Goal: Task Accomplishment & Management: Complete application form

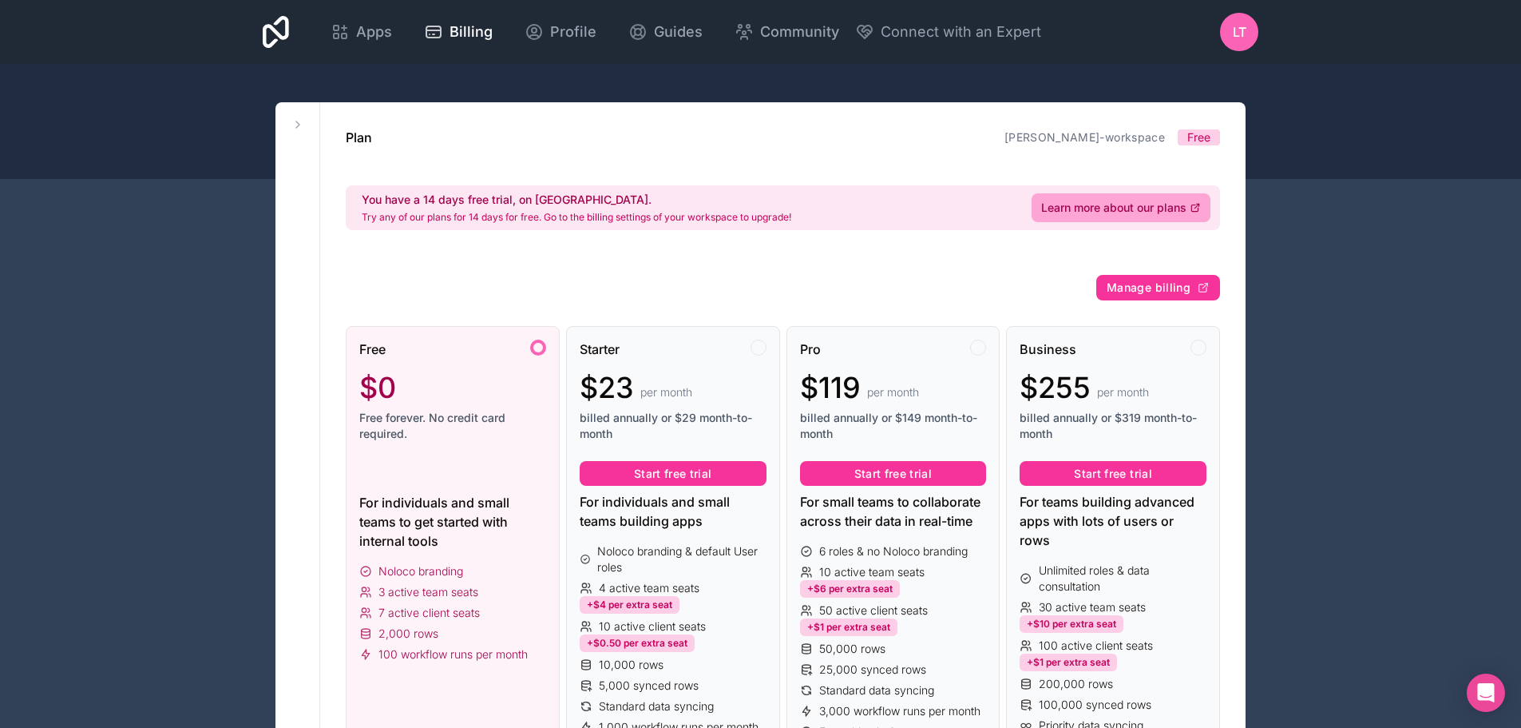
click at [530, 354] on div "Free" at bounding box center [452, 348] width 187 height 19
click at [537, 351] on div at bounding box center [538, 347] width 16 height 16
click at [1236, 22] on div "LT" at bounding box center [1239, 32] width 38 height 38
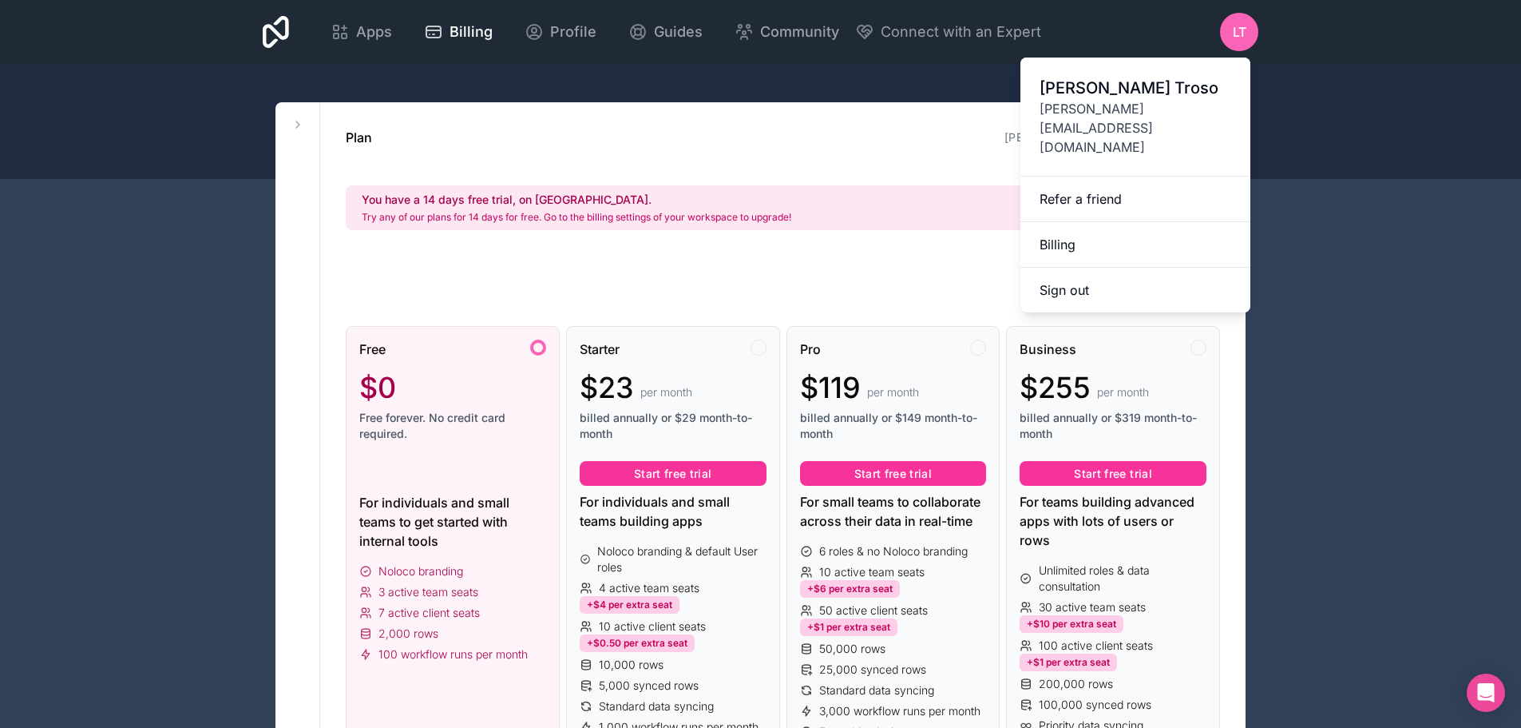
click at [376, 30] on span "Apps" at bounding box center [374, 32] width 36 height 22
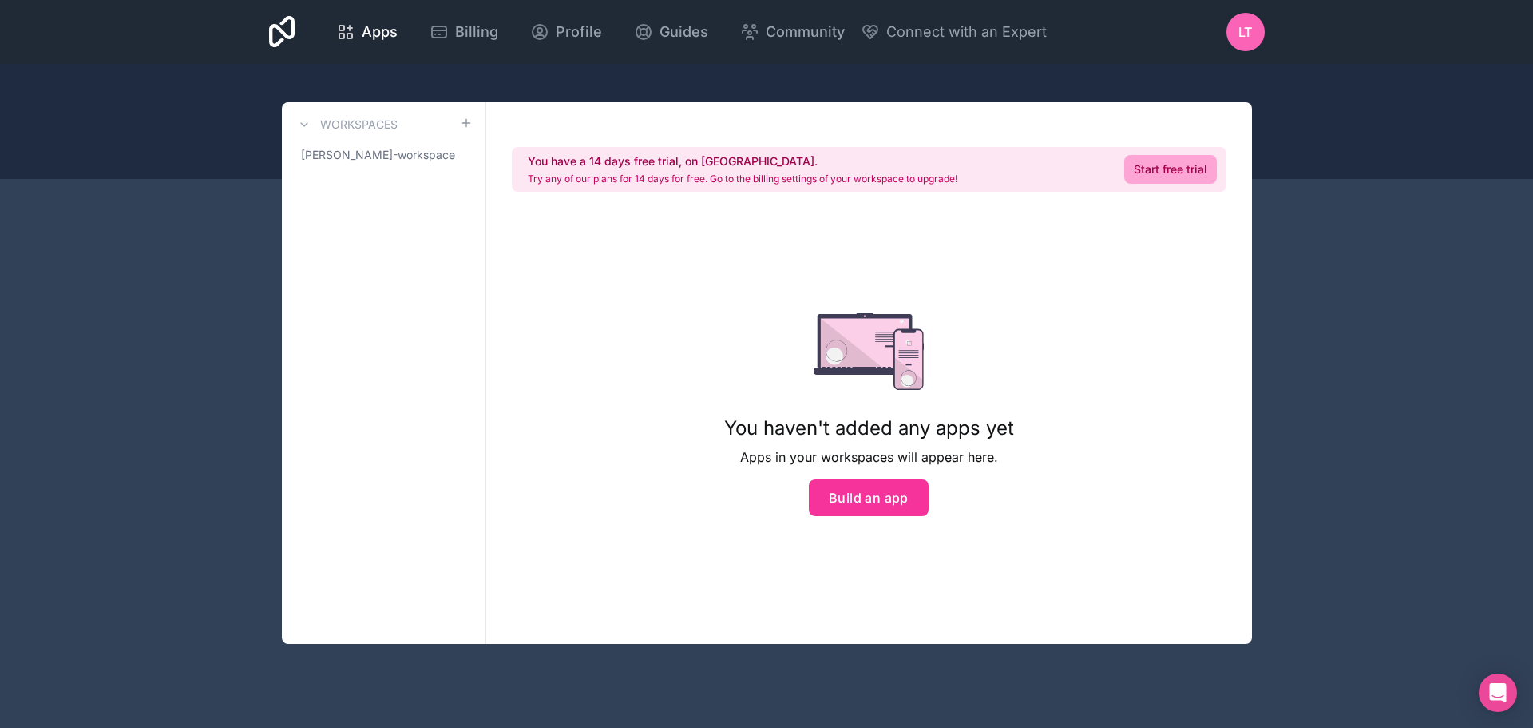
click at [855, 506] on button "Build an app" at bounding box center [869, 497] width 120 height 37
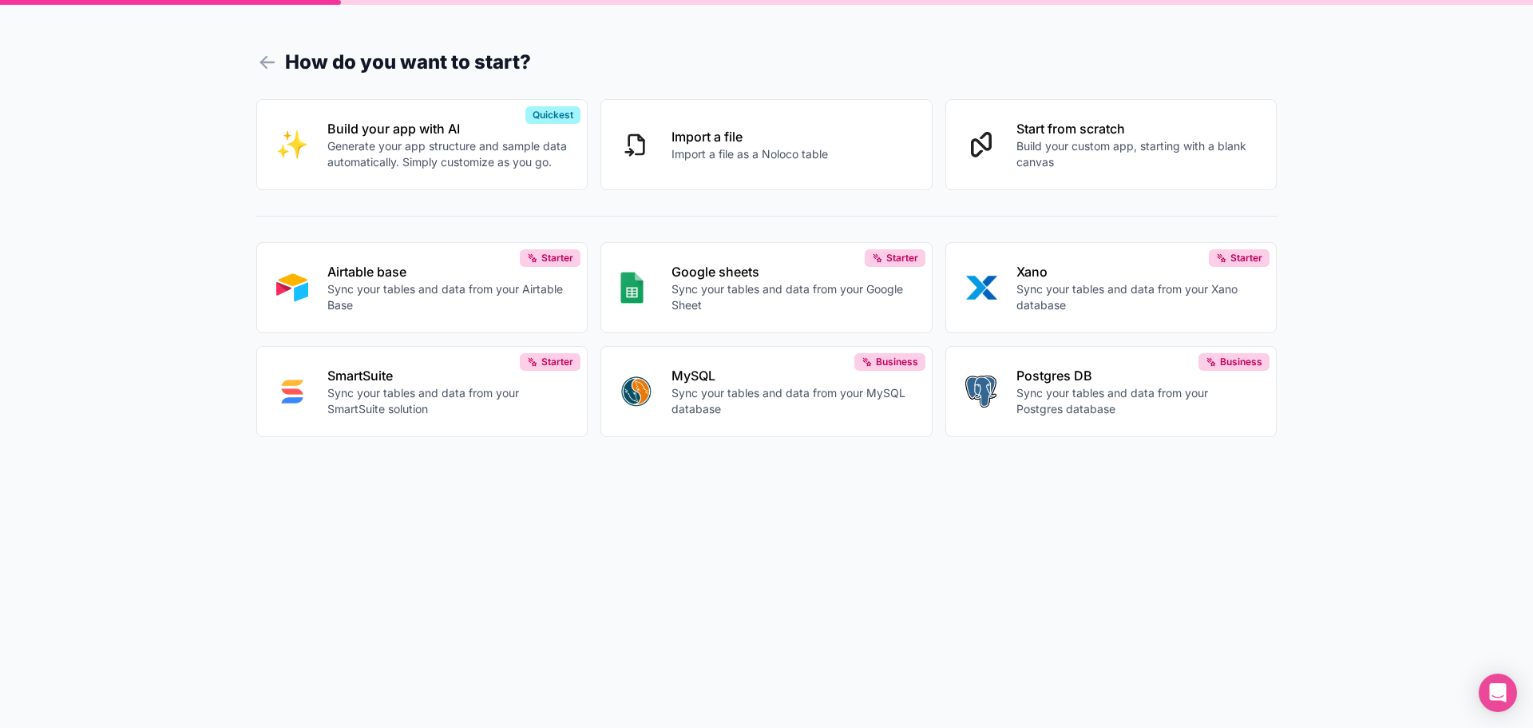
click at [1014, 134] on button "Start from scratch Build your custom app, starting with a blank canvas" at bounding box center [1112, 144] width 332 height 91
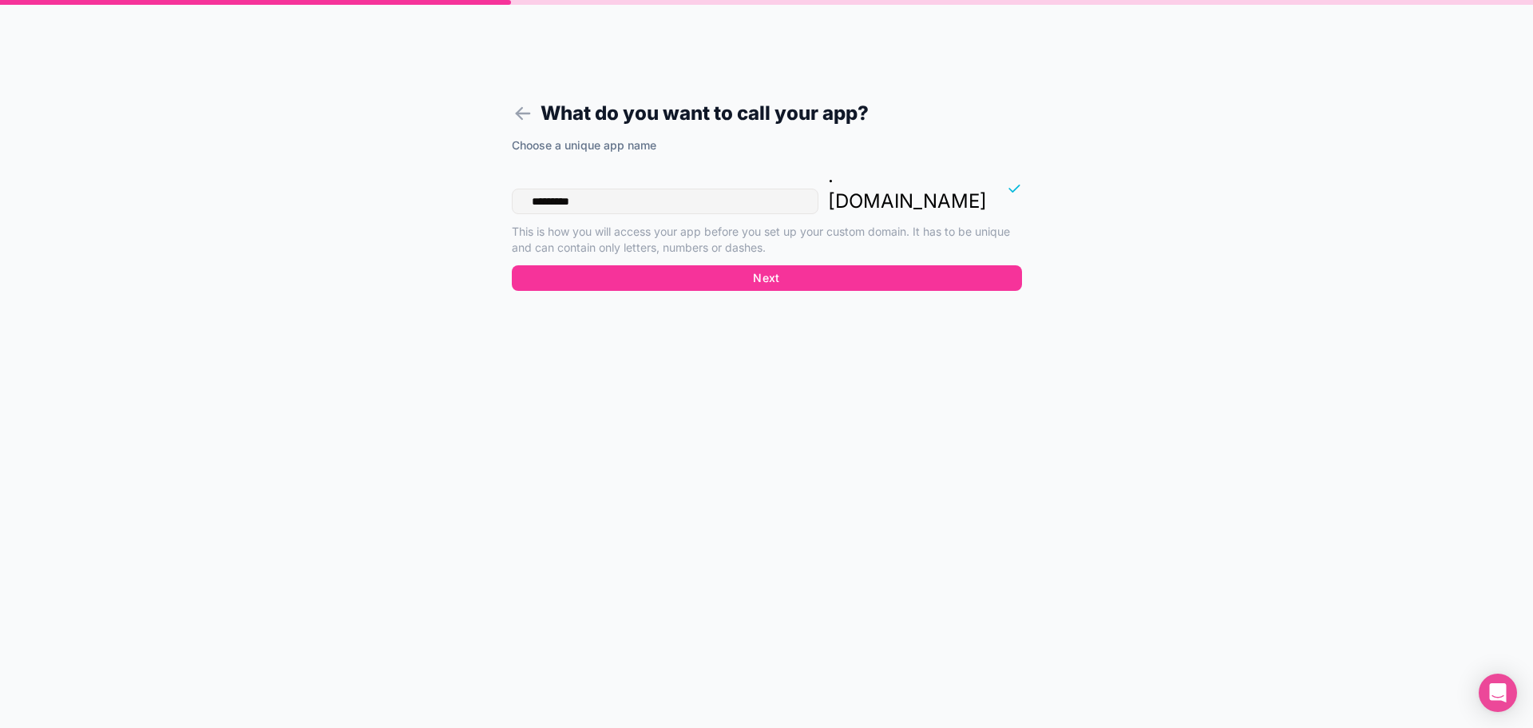
click at [800, 265] on button "Next" at bounding box center [767, 278] width 510 height 26
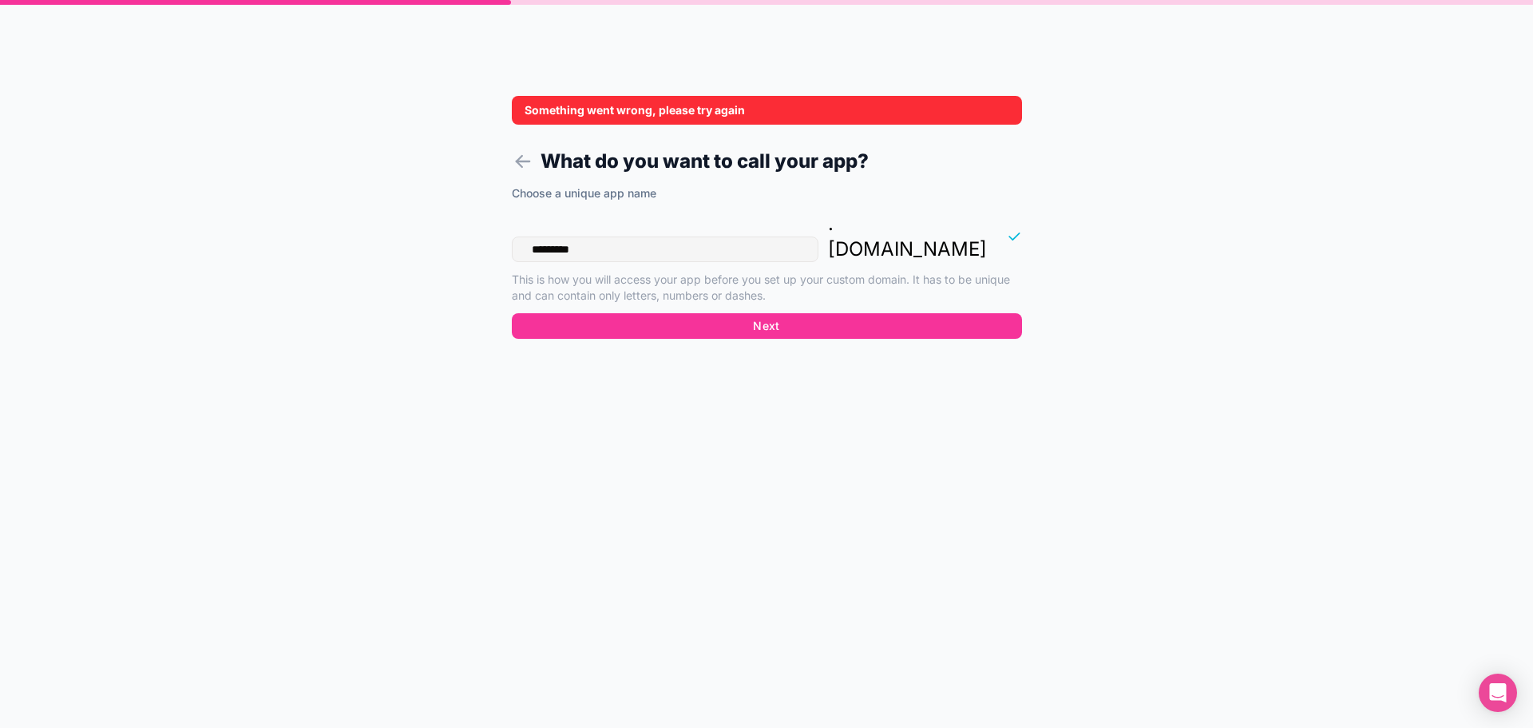
click at [518, 159] on icon at bounding box center [519, 159] width 6 height 6
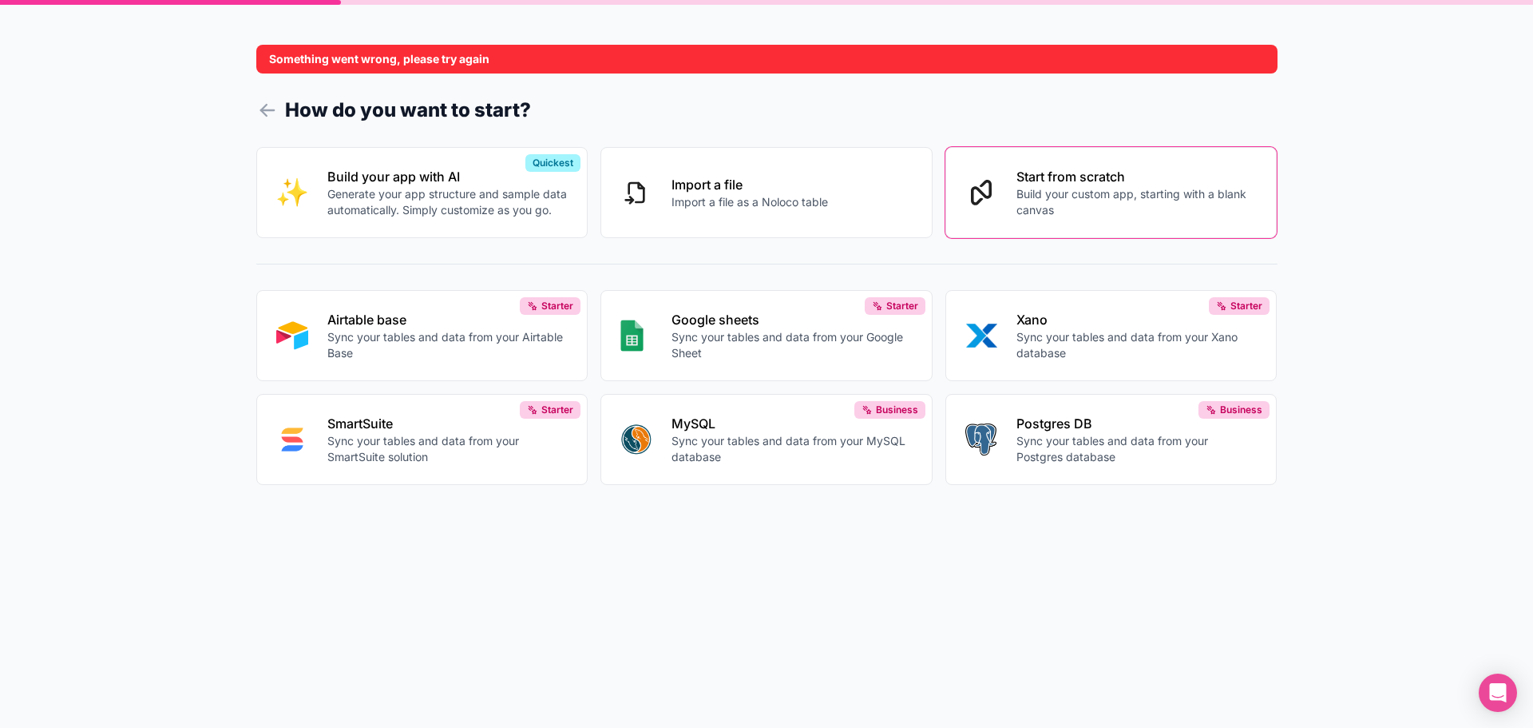
click at [535, 57] on div "Something went wrong, please try again" at bounding box center [766, 59] width 1021 height 29
click at [1057, 211] on p "Build your custom app, starting with a blank canvas" at bounding box center [1137, 202] width 241 height 32
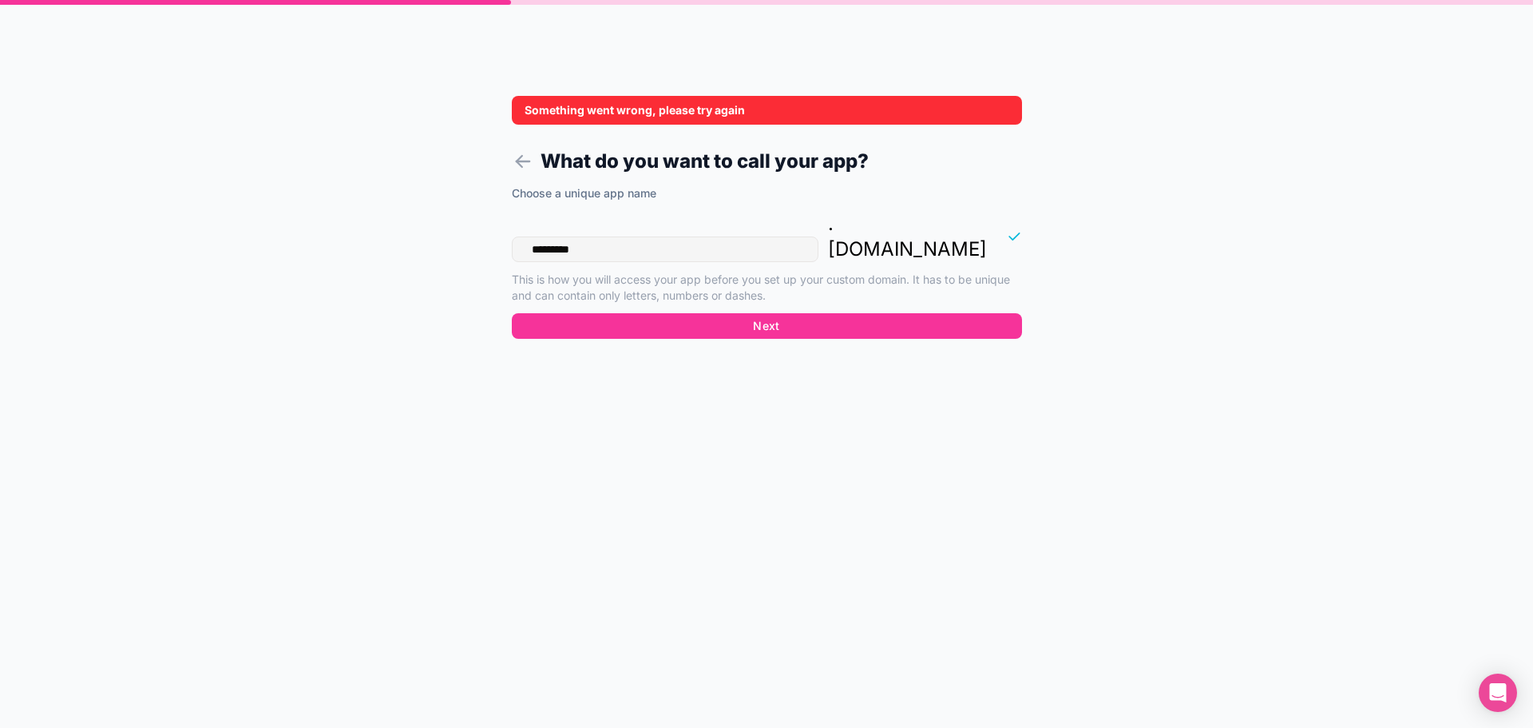
click at [1008, 228] on icon at bounding box center [1014, 236] width 16 height 16
click at [712, 236] on input "*********" at bounding box center [665, 249] width 307 height 26
type input "**********"
click at [756, 313] on button "Next" at bounding box center [767, 326] width 510 height 26
click at [514, 152] on icon at bounding box center [523, 161] width 22 height 22
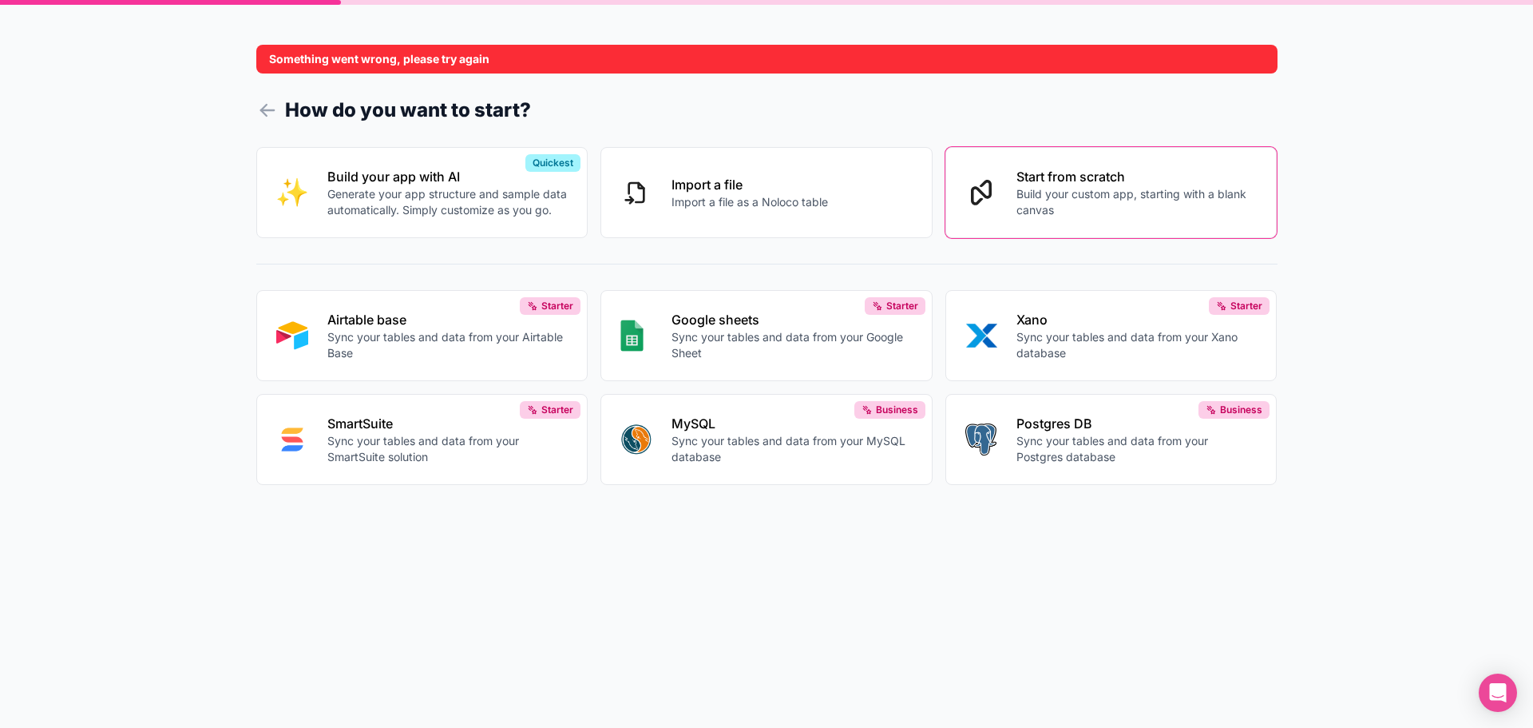
click at [273, 110] on icon at bounding box center [266, 110] width 13 height 0
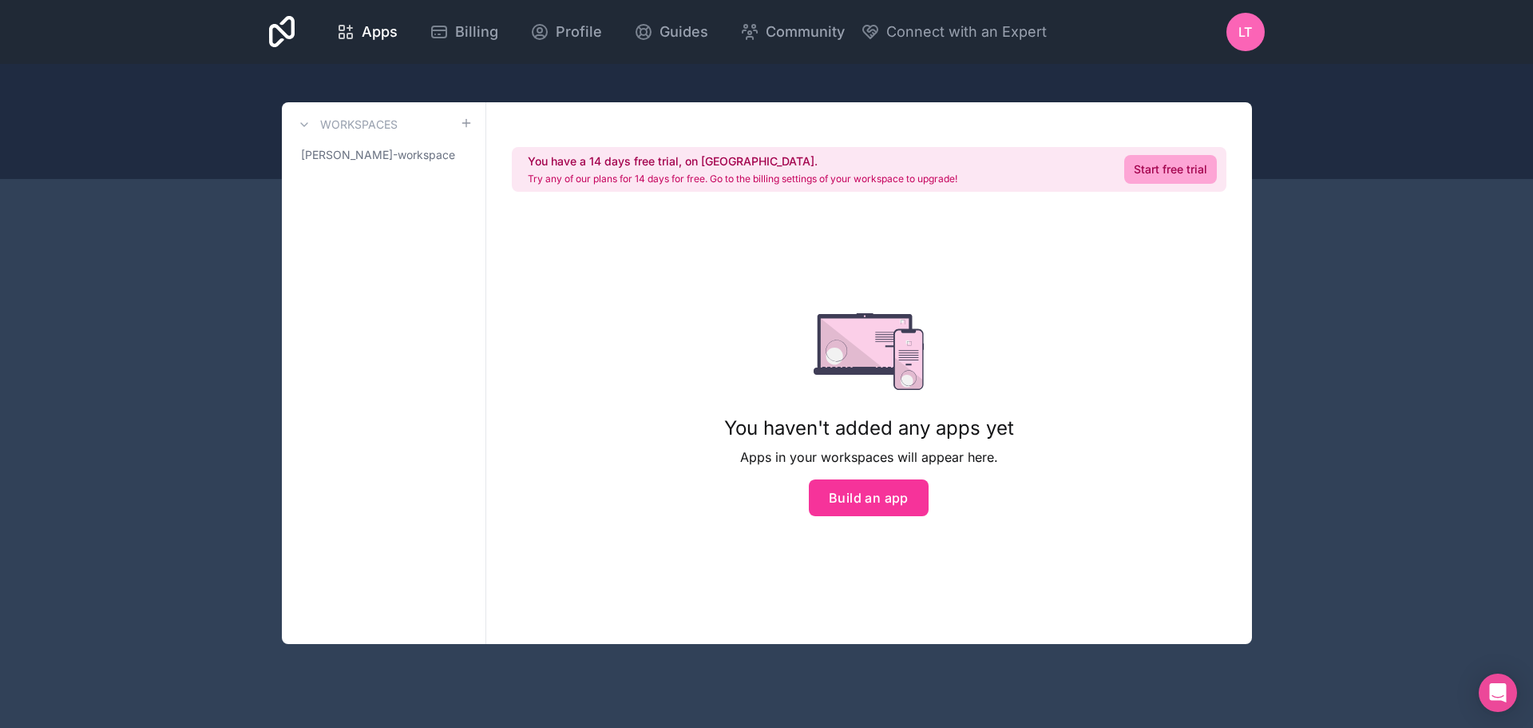
click at [416, 163] on link "[PERSON_NAME]-workspace" at bounding box center [384, 155] width 178 height 29
click at [820, 481] on button "Build an app" at bounding box center [869, 497] width 120 height 37
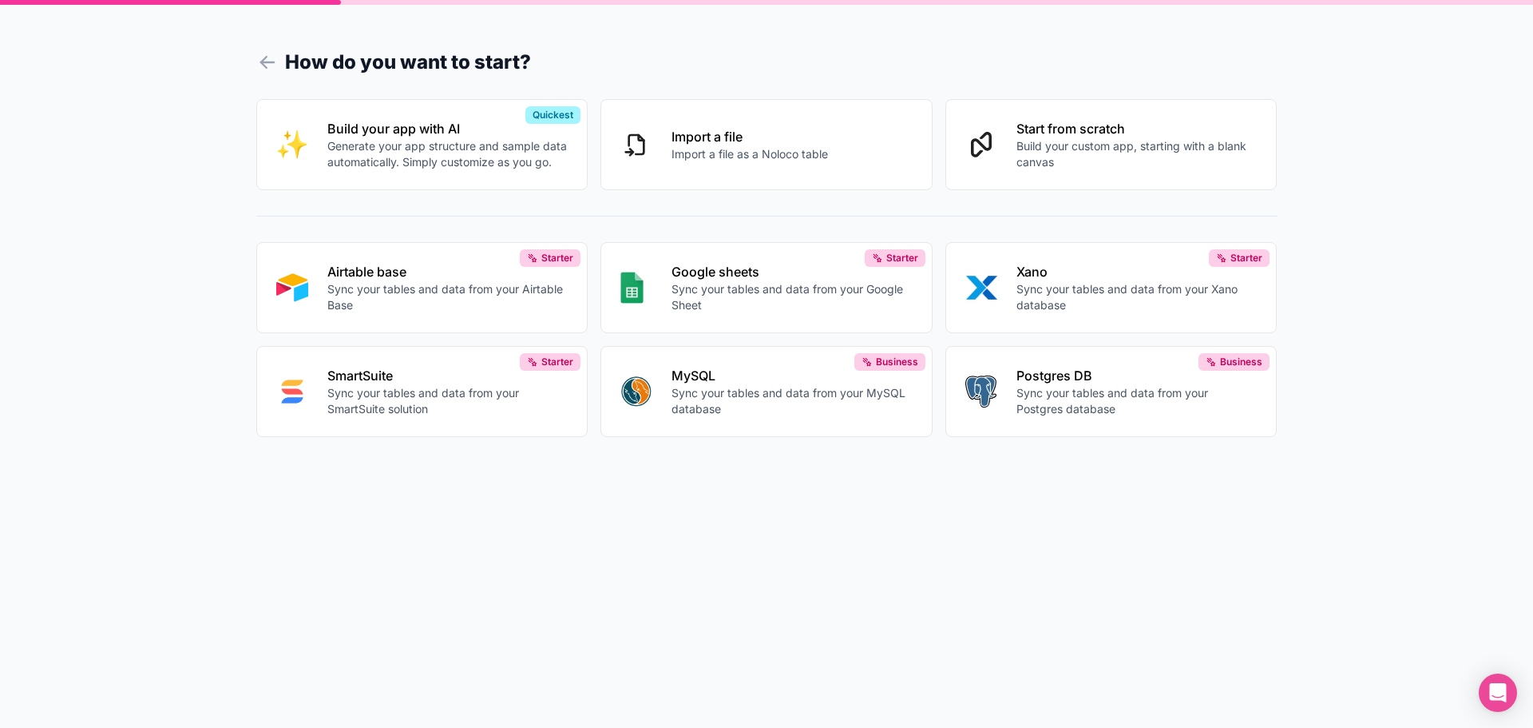
click at [449, 149] on p "Generate your app structure and sample data automatically. Simply customize as …" at bounding box center [447, 154] width 241 height 32
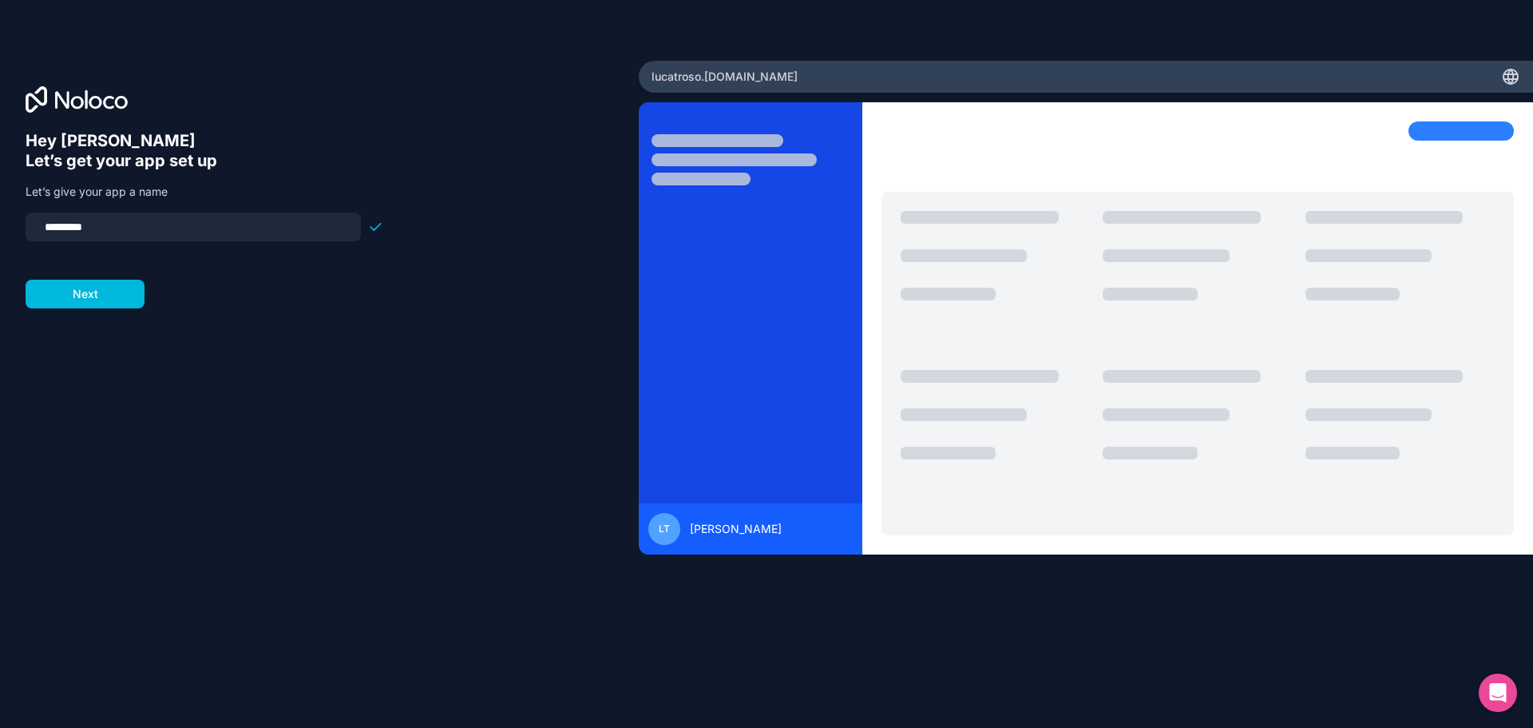
click at [91, 309] on div "Hey [PERSON_NAME] 👋 Let’s get your app set up Let’s give your app a name ******…" at bounding box center [320, 386] width 588 height 510
click at [93, 295] on button "Next" at bounding box center [85, 294] width 119 height 29
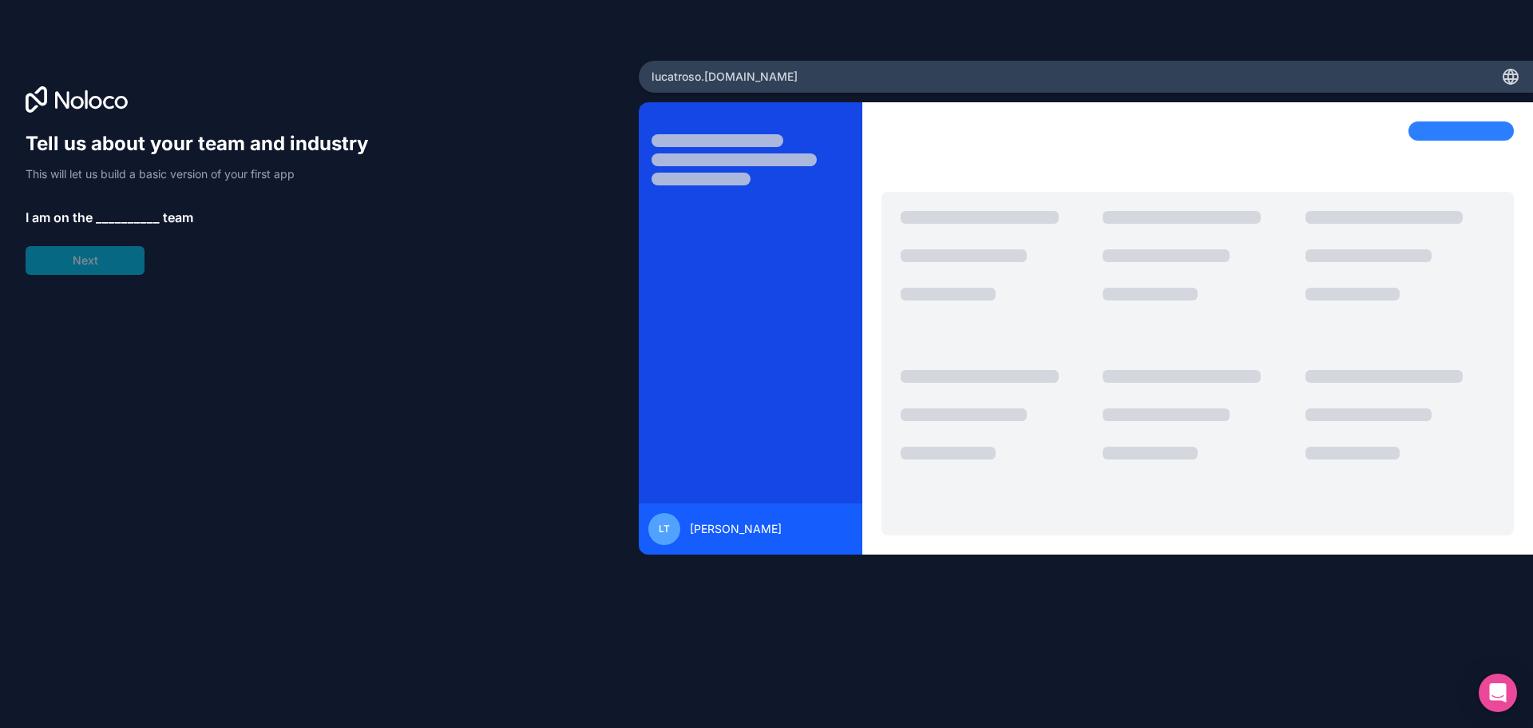
click at [113, 220] on span "__________" at bounding box center [128, 217] width 64 height 19
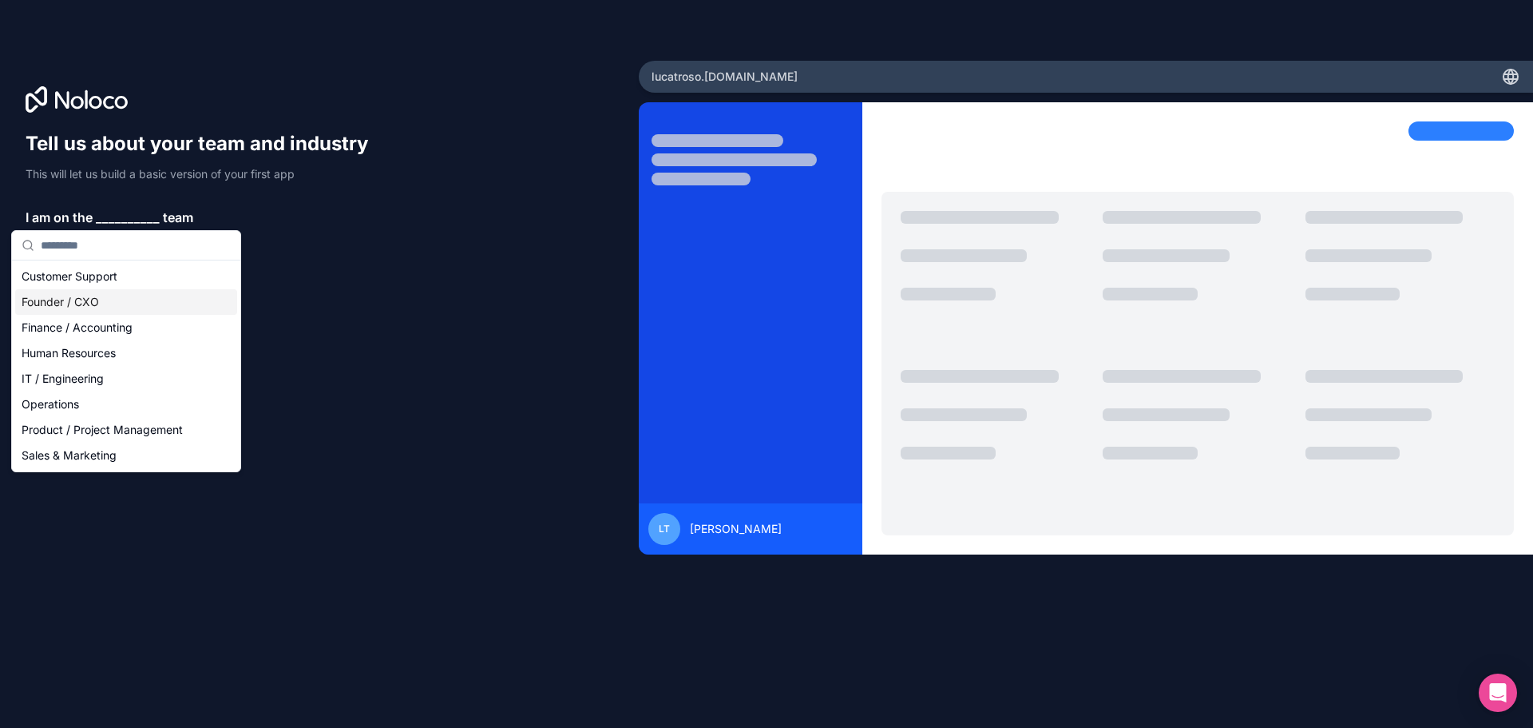
click at [118, 296] on div "Founder / CXO" at bounding box center [126, 302] width 222 height 26
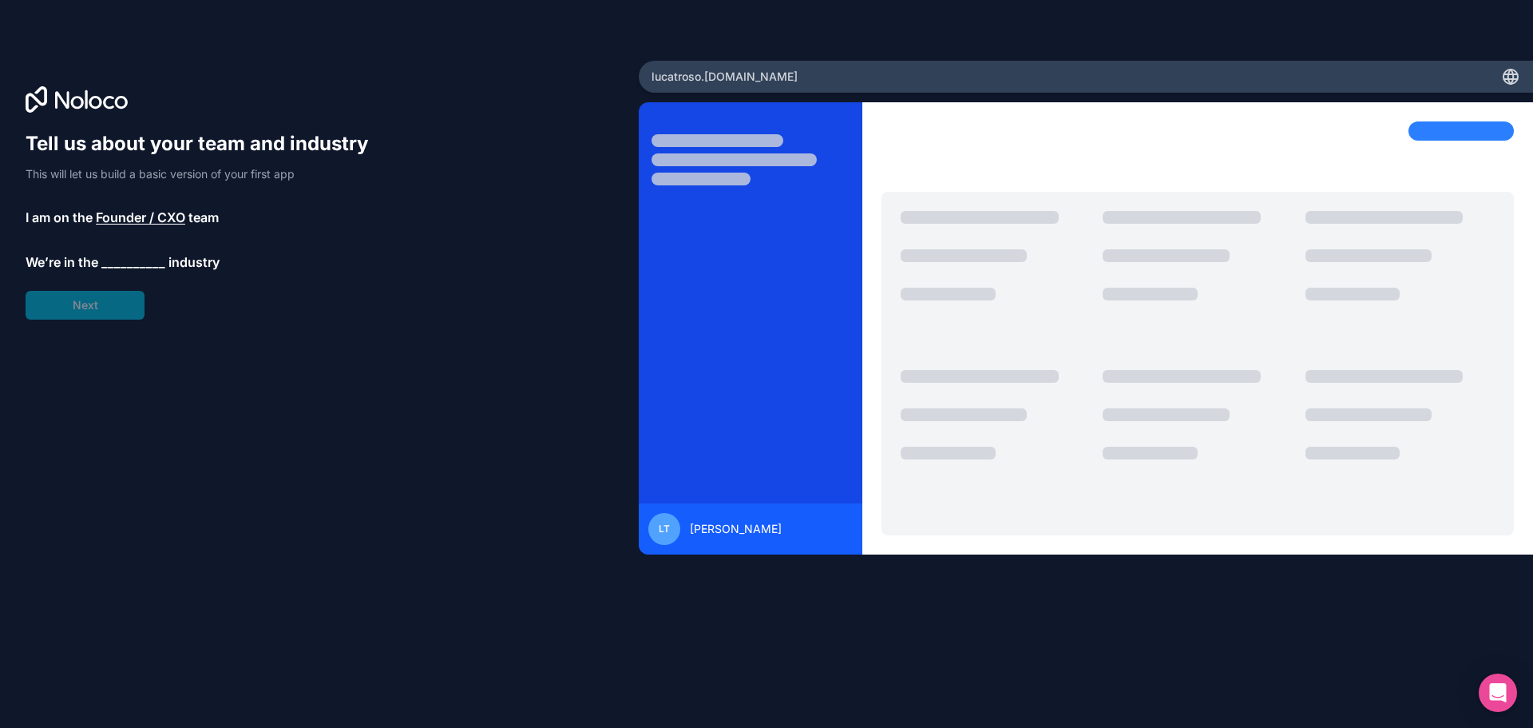
click at [127, 266] on span "__________" at bounding box center [133, 261] width 64 height 19
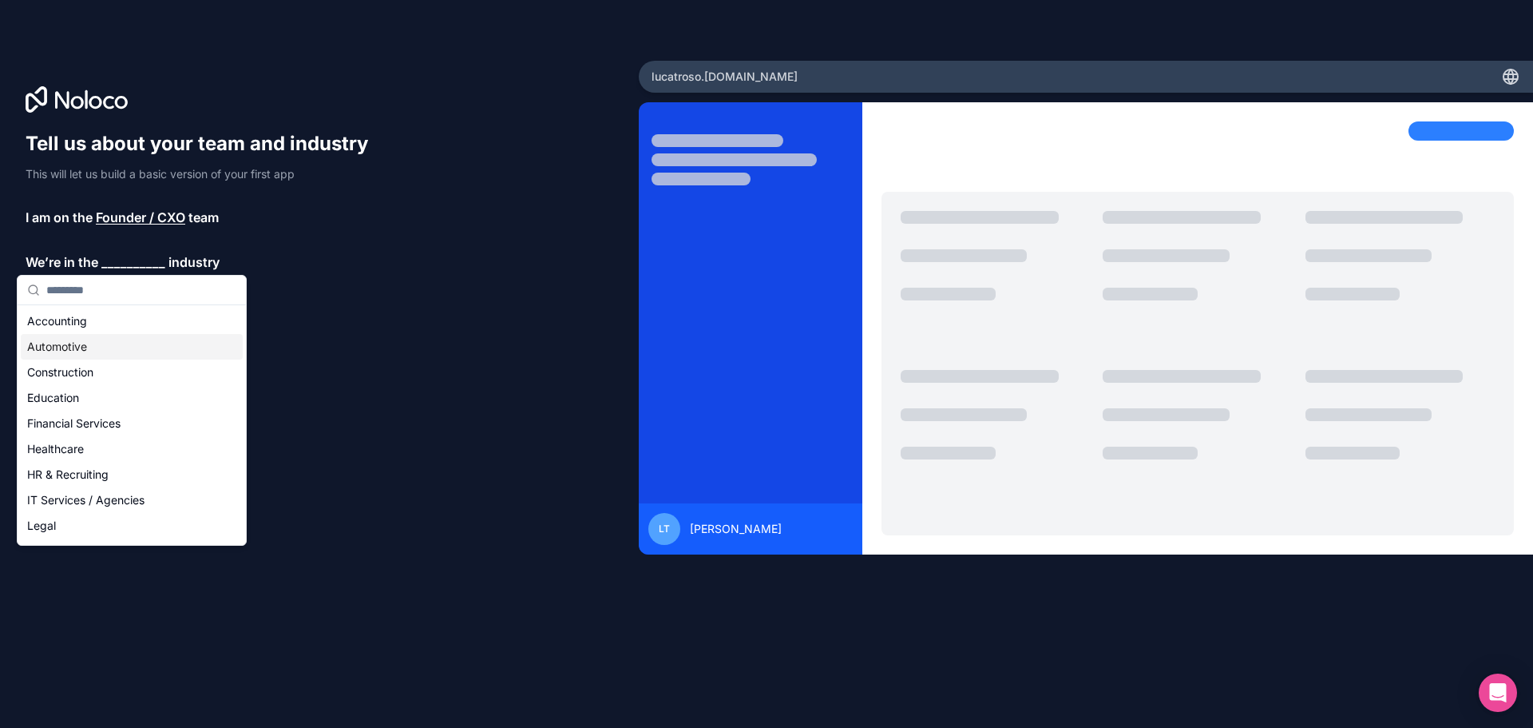
click at [101, 342] on div "Automotive" at bounding box center [132, 347] width 222 height 26
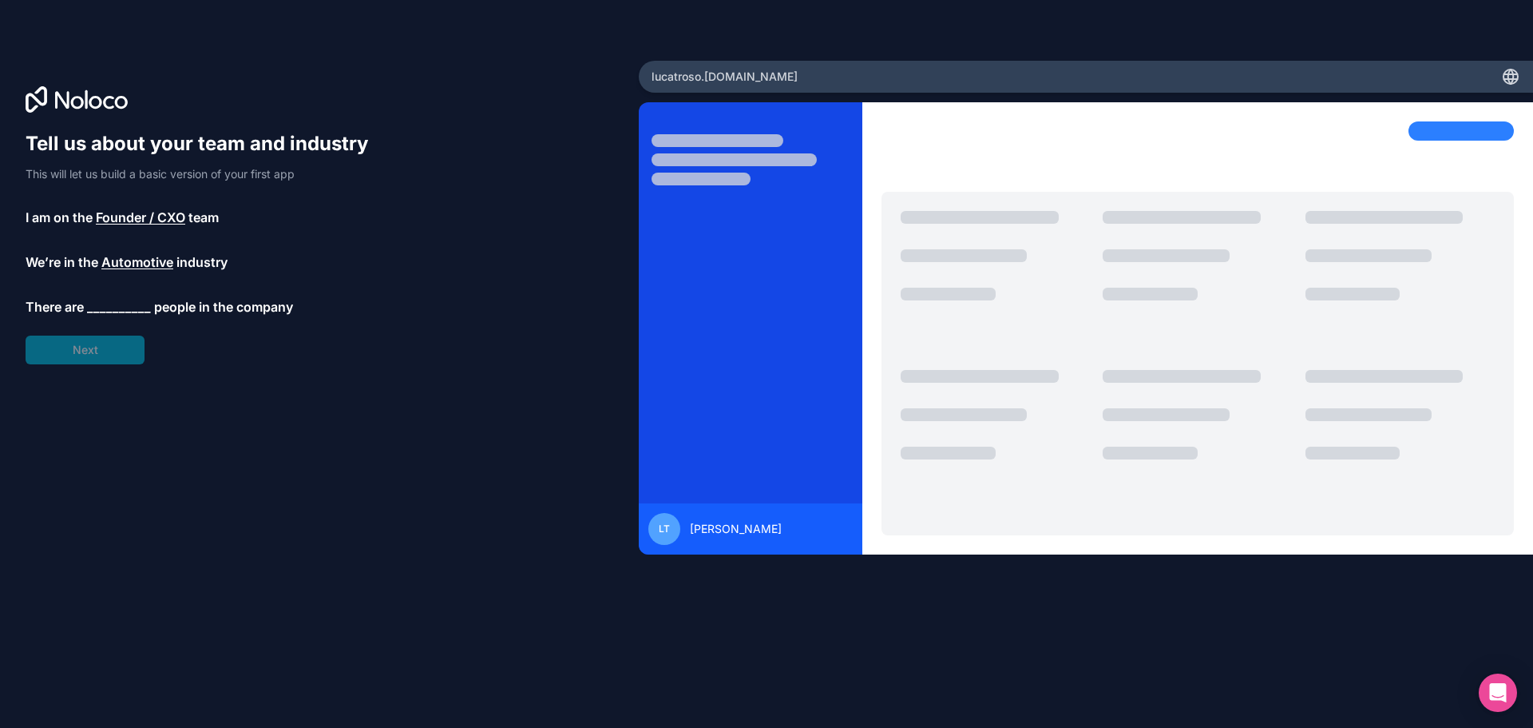
click at [136, 307] on span "__________" at bounding box center [119, 306] width 64 height 19
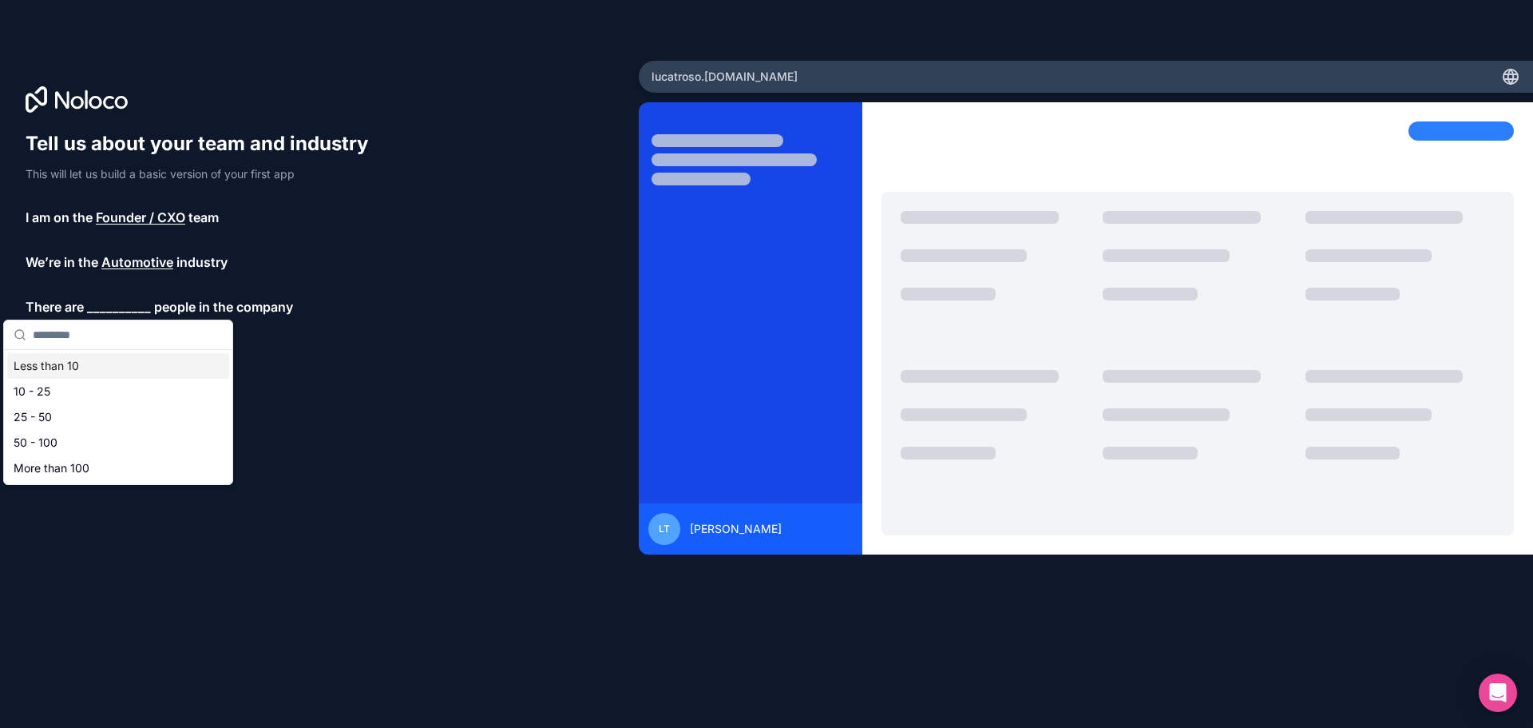
click at [94, 369] on div "Less than 10" at bounding box center [118, 366] width 222 height 26
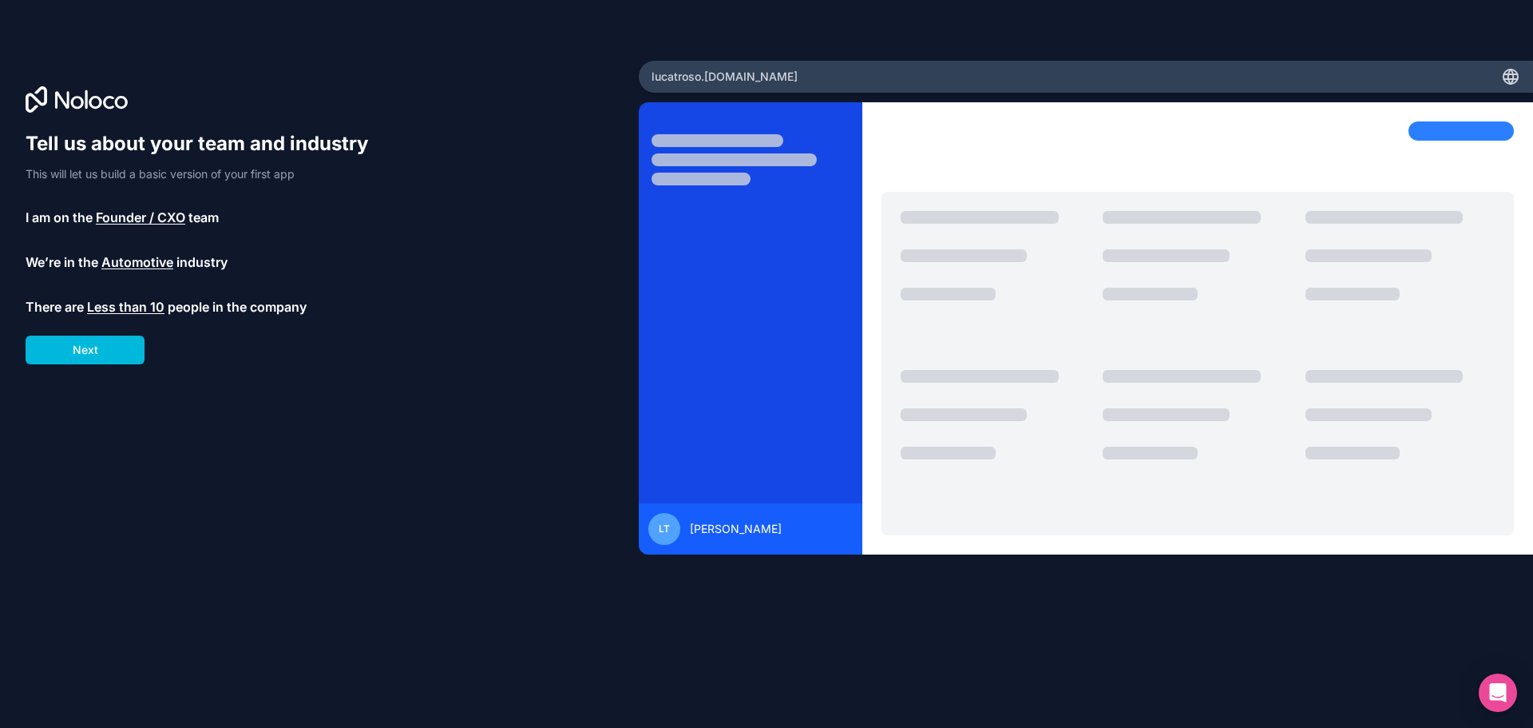
click at [105, 348] on button "Next" at bounding box center [85, 349] width 119 height 29
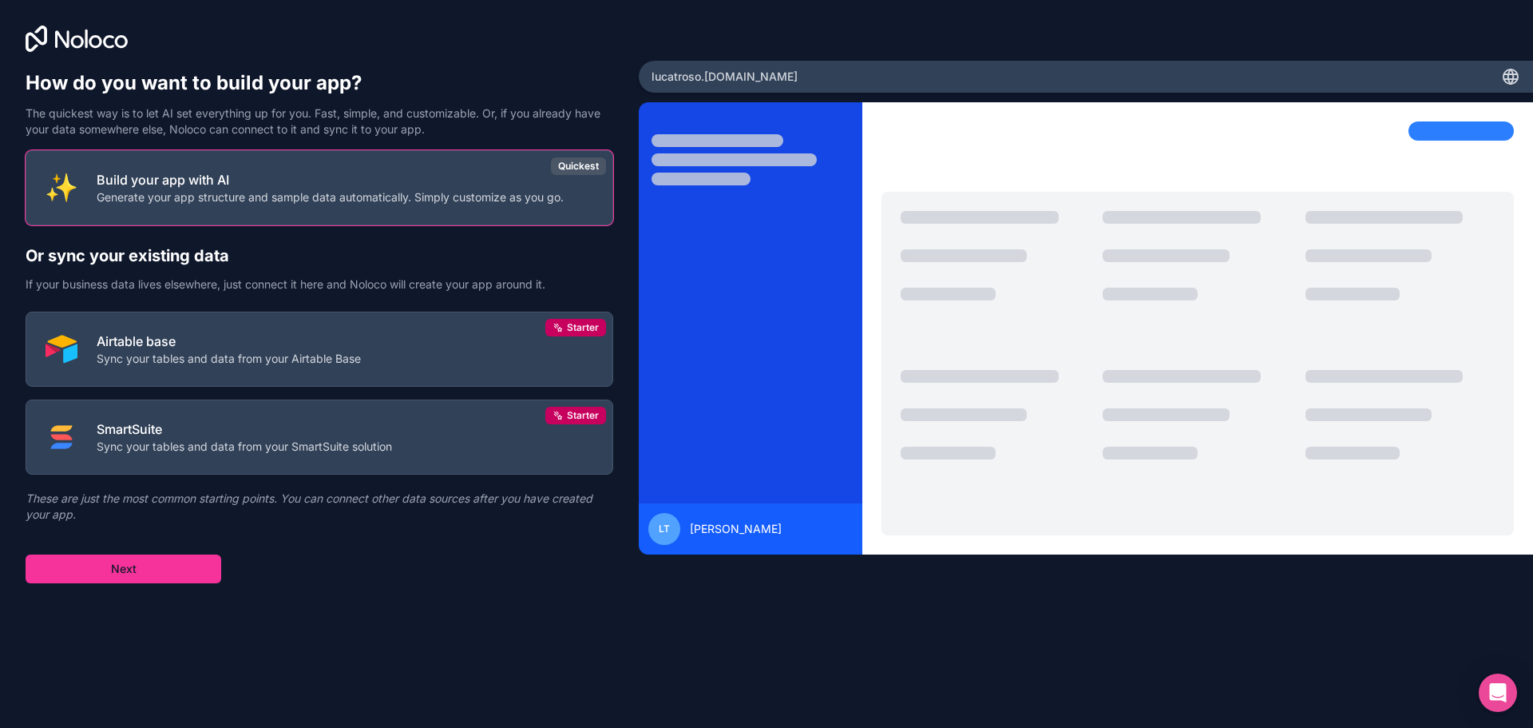
click at [252, 173] on p "Build your app with AI" at bounding box center [330, 179] width 467 height 19
click at [156, 574] on button "Next" at bounding box center [124, 568] width 196 height 29
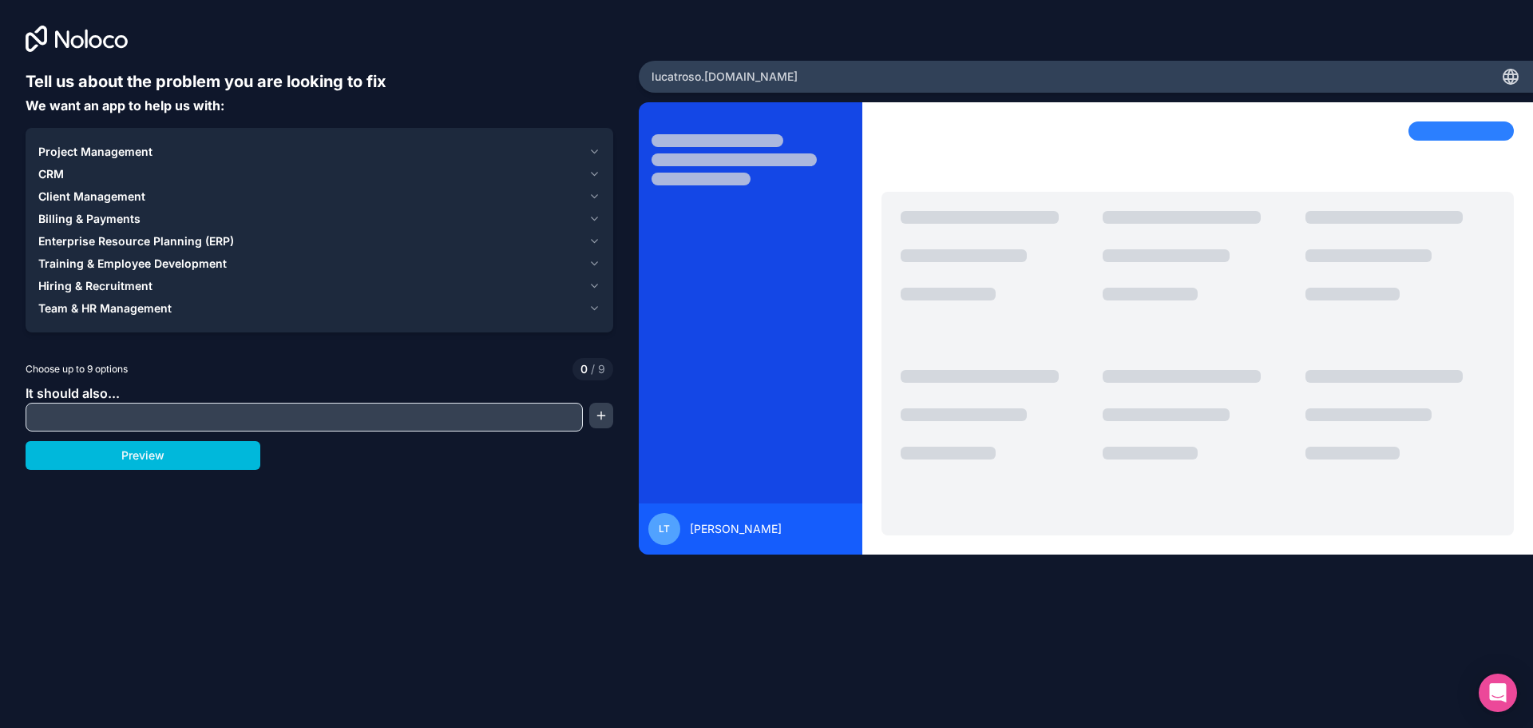
click at [598, 149] on icon "button" at bounding box center [595, 151] width 12 height 13
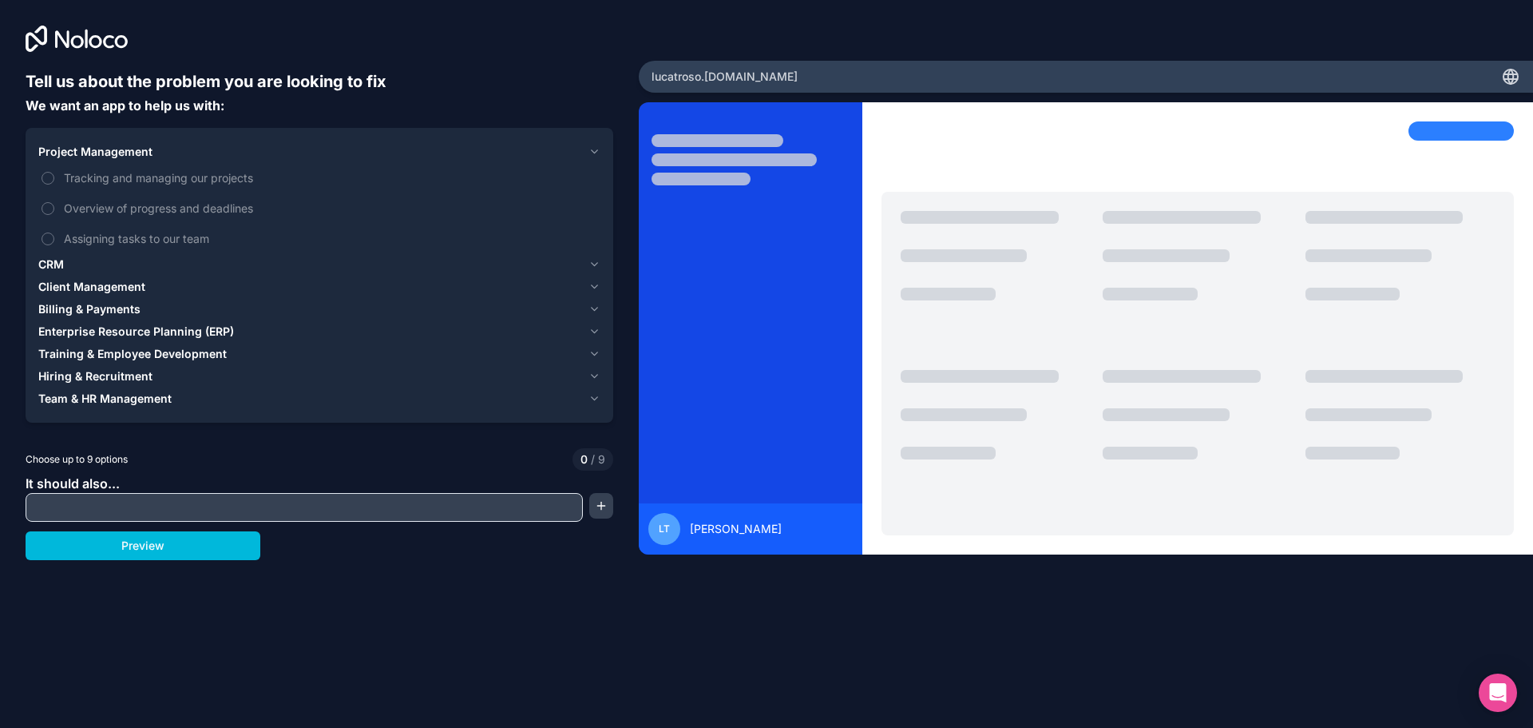
click at [195, 175] on span "Tracking and managing our projects" at bounding box center [331, 177] width 534 height 17
click at [54, 175] on button "Tracking and managing our projects" at bounding box center [48, 178] width 13 height 13
click at [196, 175] on span "Tracking and managing our projects" at bounding box center [331, 177] width 534 height 17
click at [54, 175] on button "Tracking and managing our projects" at bounding box center [48, 178] width 13 height 13
click at [121, 284] on span "Client Management" at bounding box center [91, 287] width 107 height 16
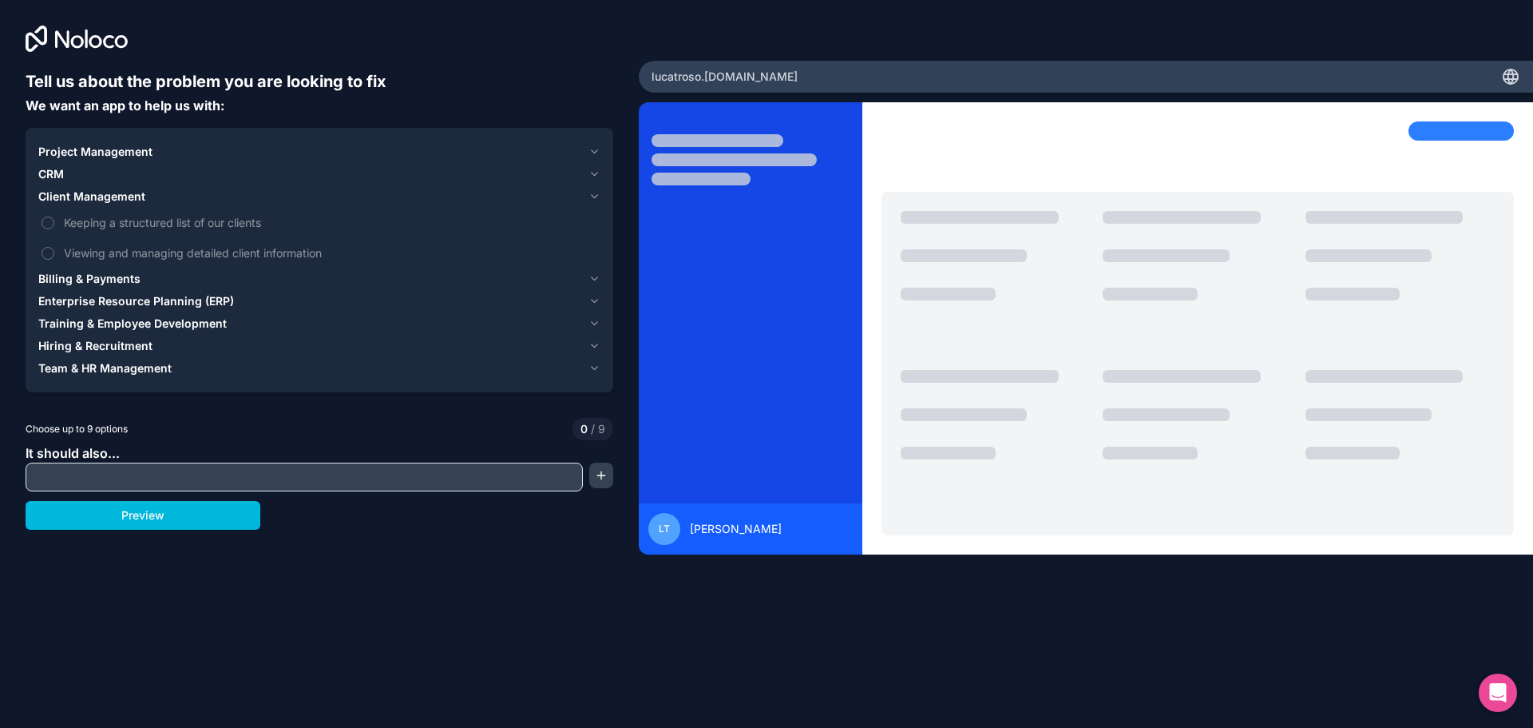
click at [135, 219] on span "Keeping a structured list of our clients" at bounding box center [331, 222] width 534 height 17
click at [54, 219] on button "Keeping a structured list of our clients" at bounding box center [48, 222] width 13 height 13
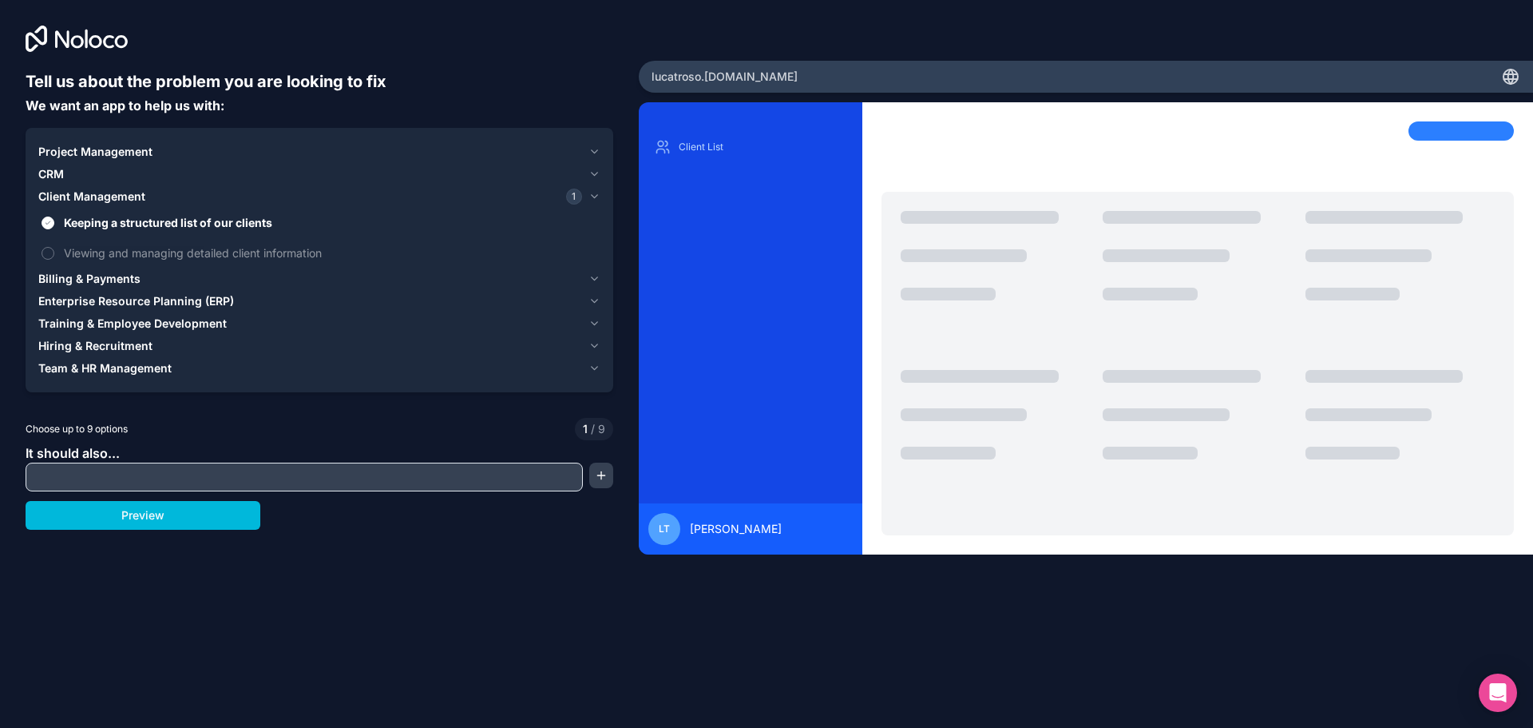
click at [144, 256] on span "Viewing and managing detailed client information" at bounding box center [331, 252] width 534 height 17
click at [54, 256] on button "Viewing and managing detailed client information" at bounding box center [48, 253] width 13 height 13
click at [117, 273] on span "Billing & Payments" at bounding box center [89, 279] width 102 height 16
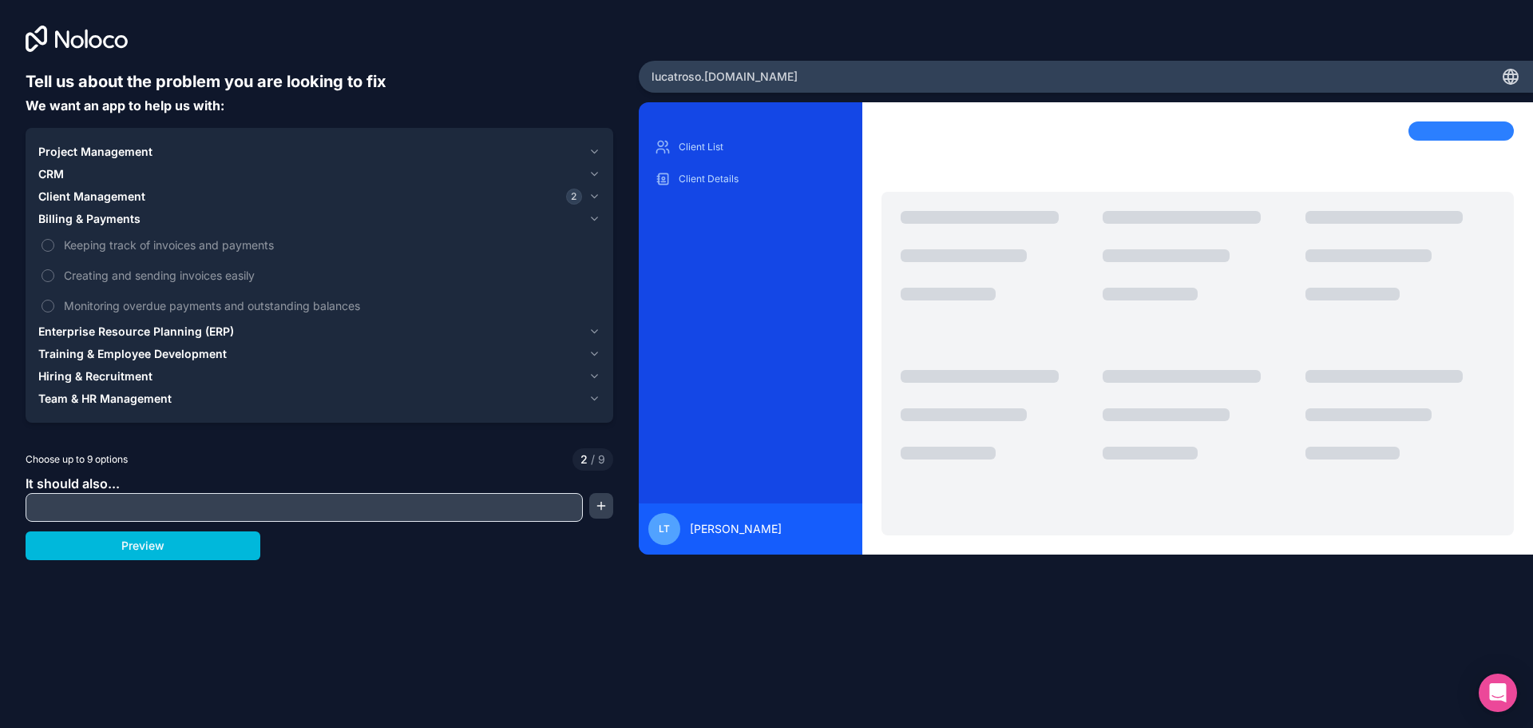
click at [133, 244] on span "Keeping track of invoices and payments" at bounding box center [331, 244] width 534 height 17
click at [54, 244] on button "Keeping track of invoices and payments" at bounding box center [48, 245] width 13 height 13
click at [133, 275] on span "Creating and sending invoices easily" at bounding box center [331, 275] width 534 height 17
click at [54, 275] on button "Creating and sending invoices easily" at bounding box center [48, 275] width 13 height 13
click at [137, 307] on span "Monitoring overdue payments and outstanding balances" at bounding box center [331, 305] width 534 height 17
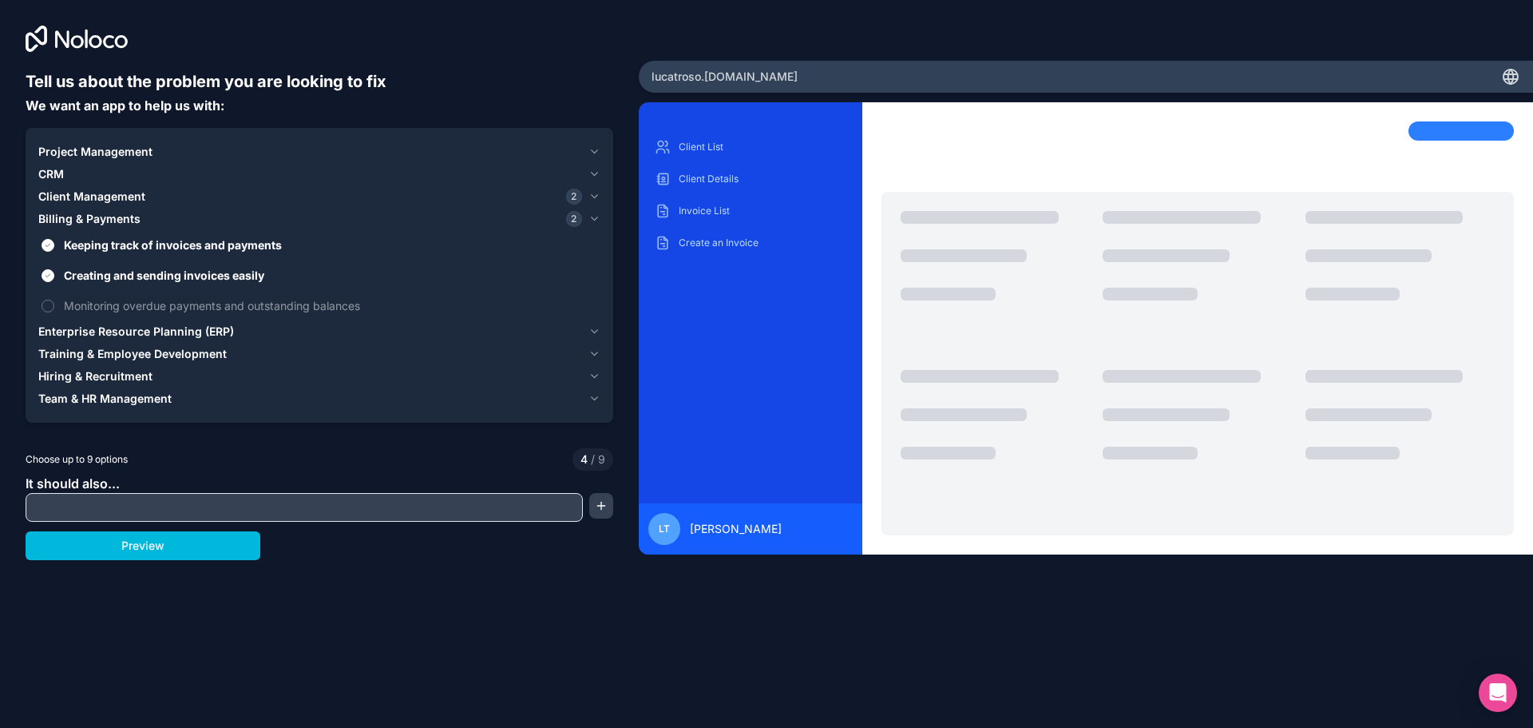
click at [54, 307] on button "Monitoring overdue payments and outstanding balances" at bounding box center [48, 305] width 13 height 13
click at [138, 306] on span "Monitoring overdue payments and outstanding balances" at bounding box center [331, 305] width 534 height 17
click at [54, 306] on button "Monitoring overdue payments and outstanding balances" at bounding box center [48, 305] width 13 height 13
click at [139, 277] on span "Creating and sending invoices easily" at bounding box center [331, 275] width 534 height 17
click at [54, 277] on button "Creating and sending invoices easily" at bounding box center [48, 275] width 13 height 13
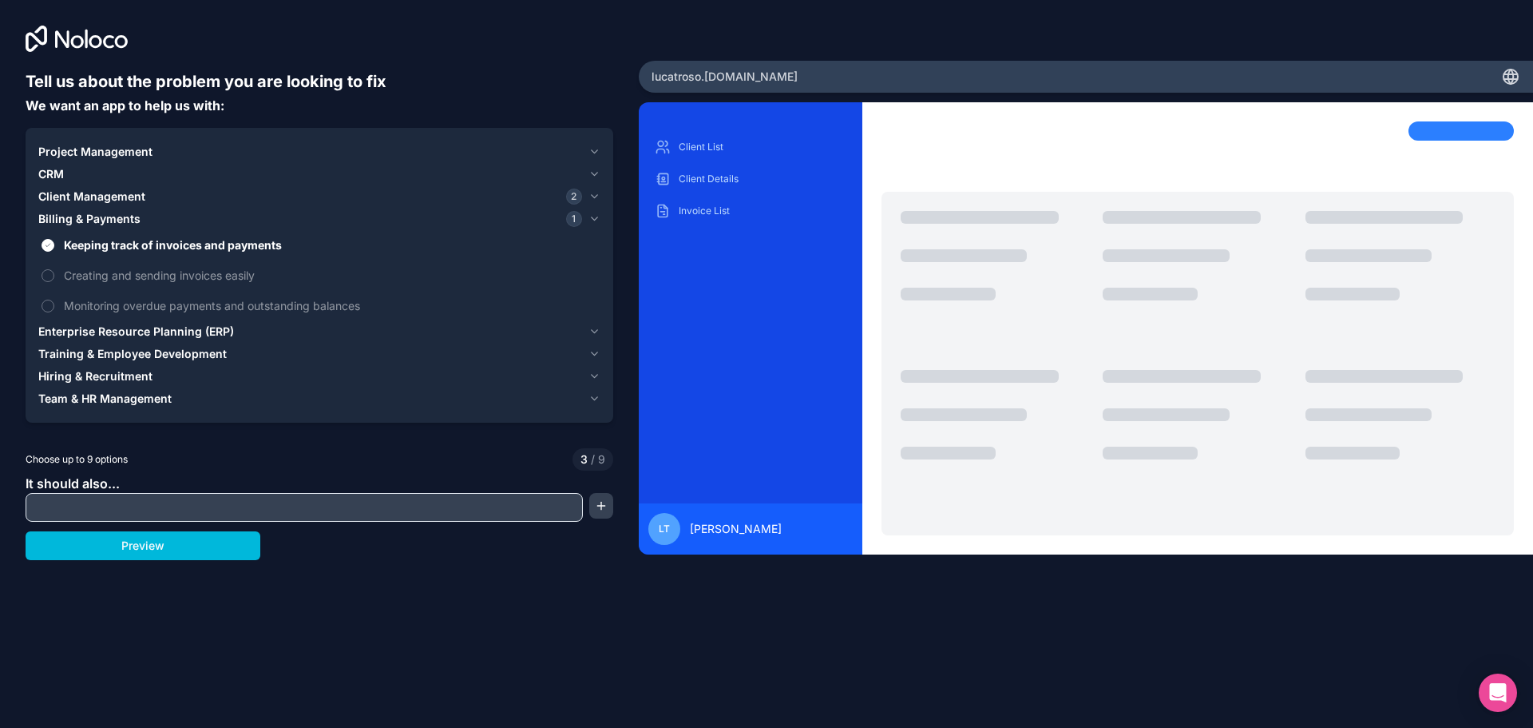
click at [139, 242] on span "Keeping track of invoices and payments" at bounding box center [331, 244] width 534 height 17
click at [54, 242] on button "Keeping track of invoices and payments" at bounding box center [48, 245] width 13 height 13
click at [164, 514] on input "text" at bounding box center [304, 507] width 549 height 22
click at [573, 194] on span "2" at bounding box center [574, 196] width 16 height 16
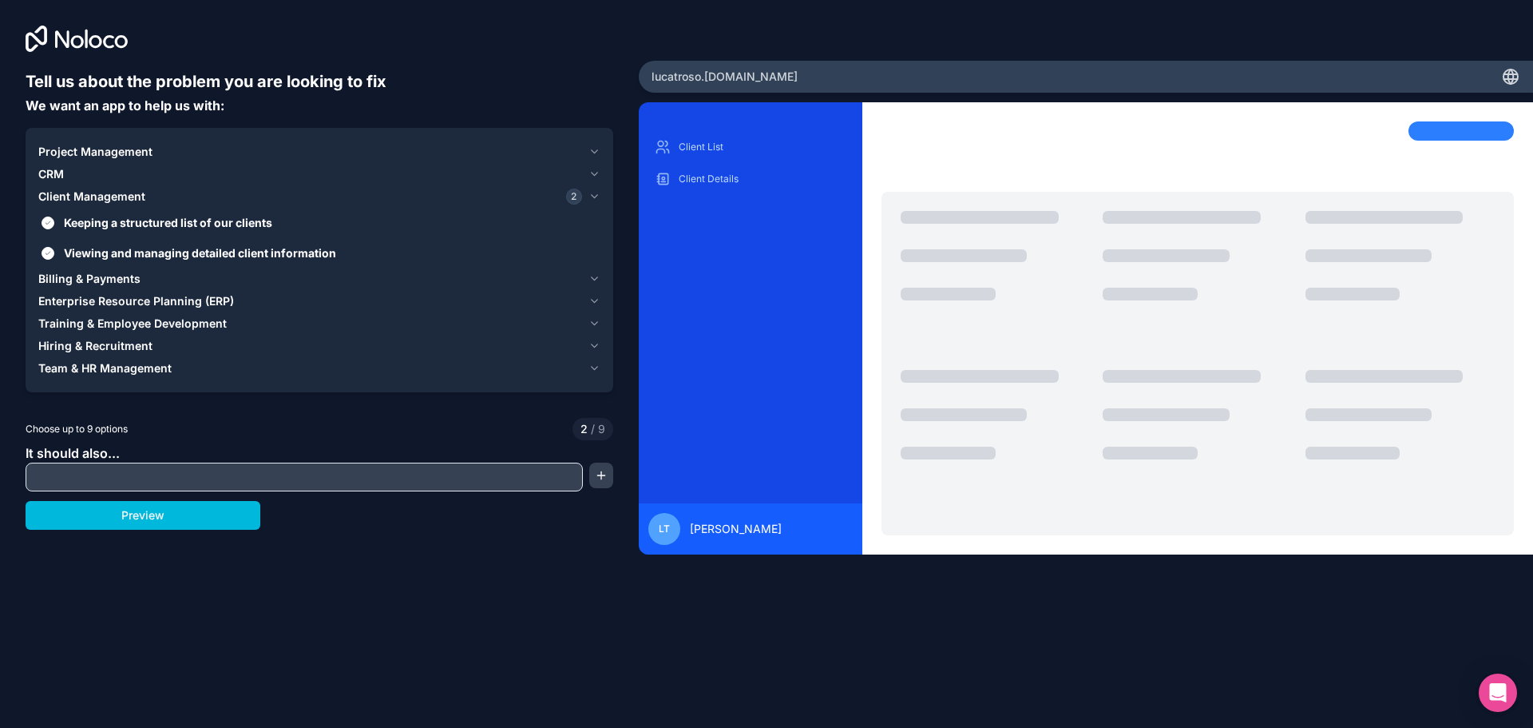
click at [573, 194] on span "2" at bounding box center [574, 196] width 16 height 16
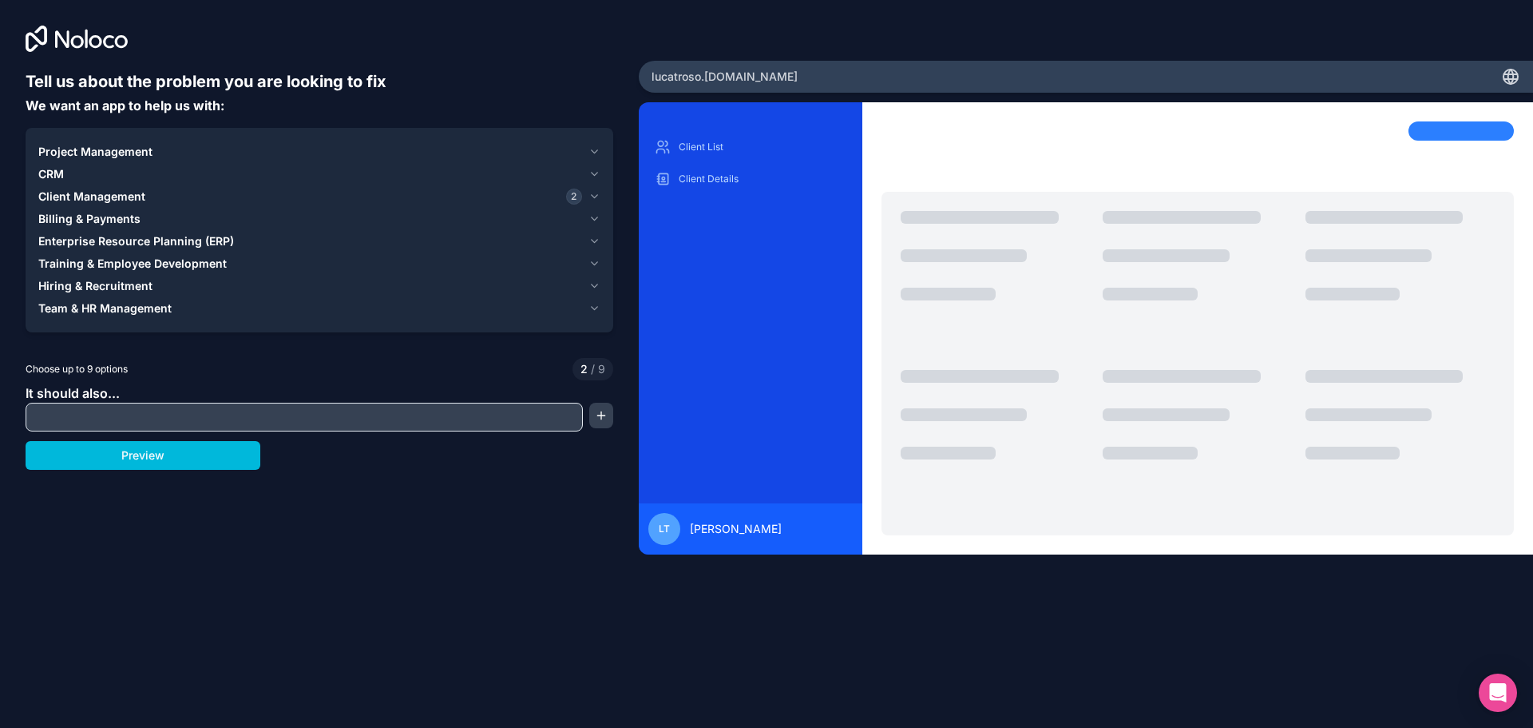
click at [135, 195] on span "Client Management" at bounding box center [91, 196] width 107 height 16
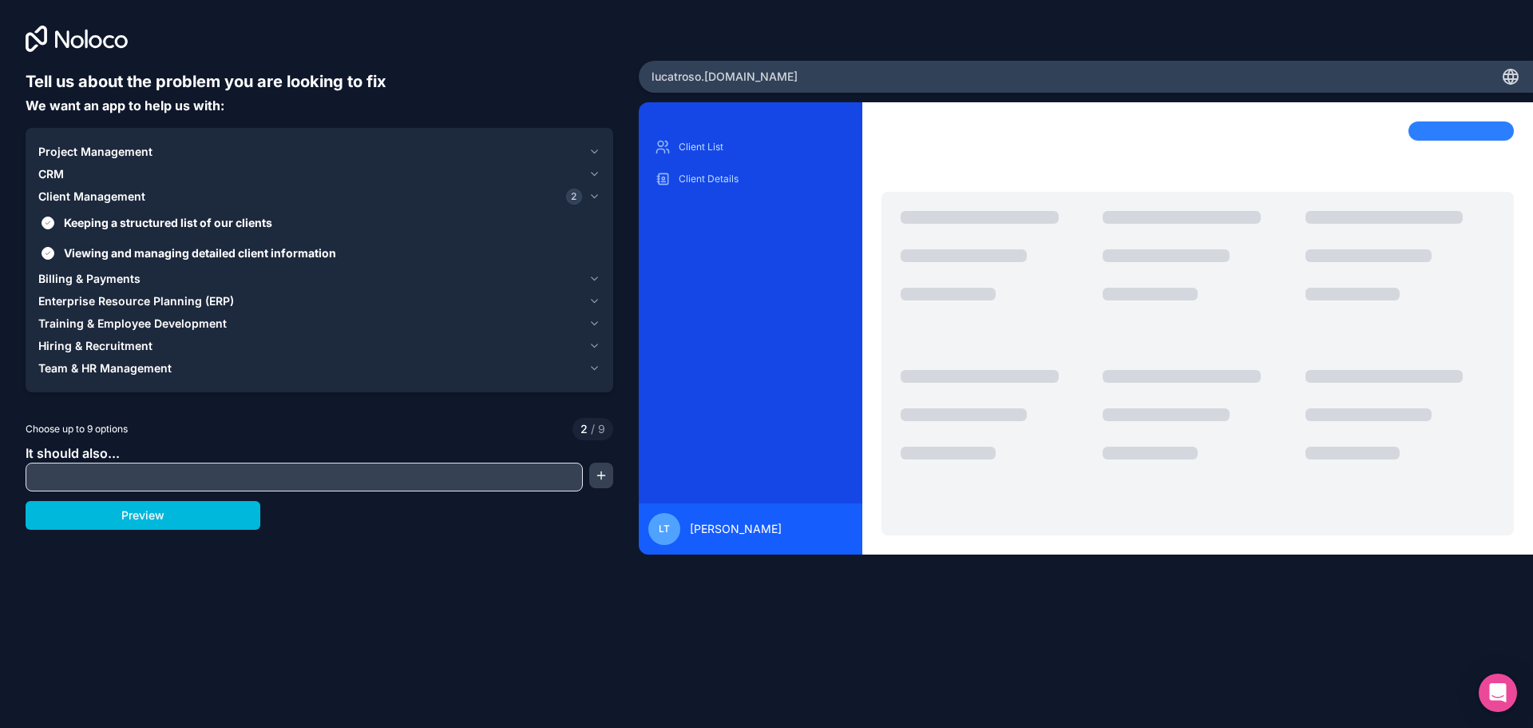
click at [172, 514] on button "Preview" at bounding box center [143, 515] width 235 height 29
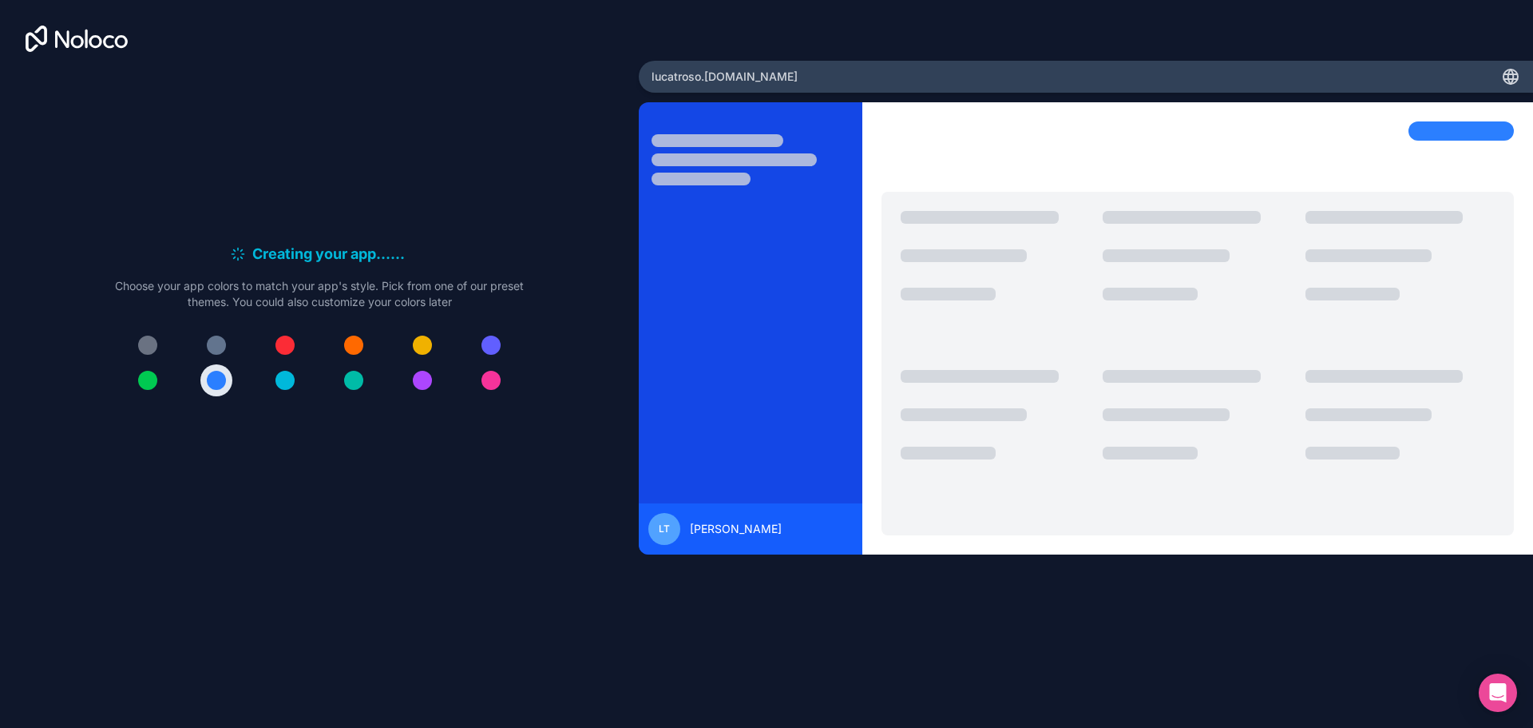
click at [286, 349] on div at bounding box center [285, 344] width 19 height 19
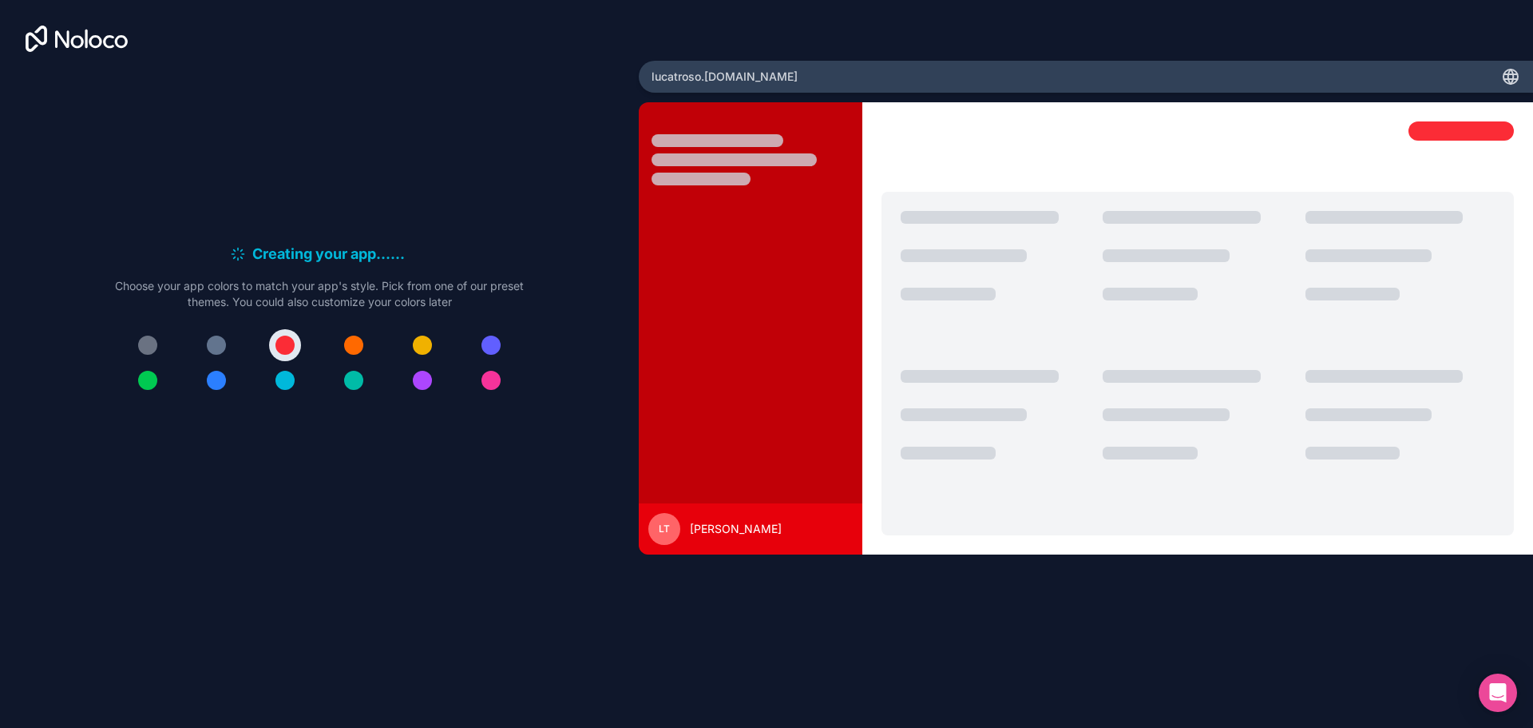
click at [370, 347] on div at bounding box center [319, 362] width 409 height 67
click at [346, 349] on div at bounding box center [353, 344] width 19 height 19
